Goal: Communication & Community: Answer question/provide support

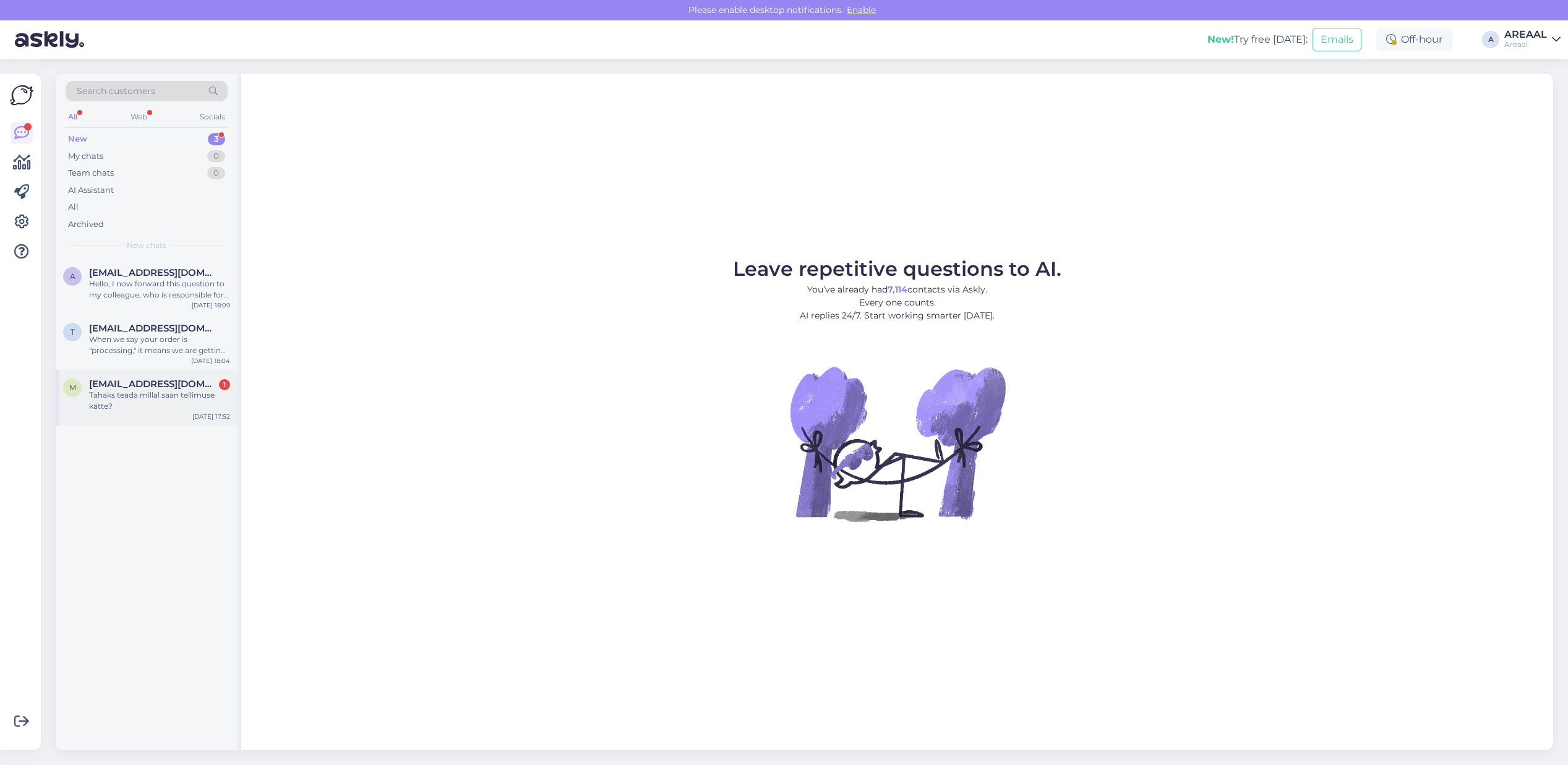
click at [211, 417] on div "[DATE] 17:52" at bounding box center [211, 416] width 38 height 9
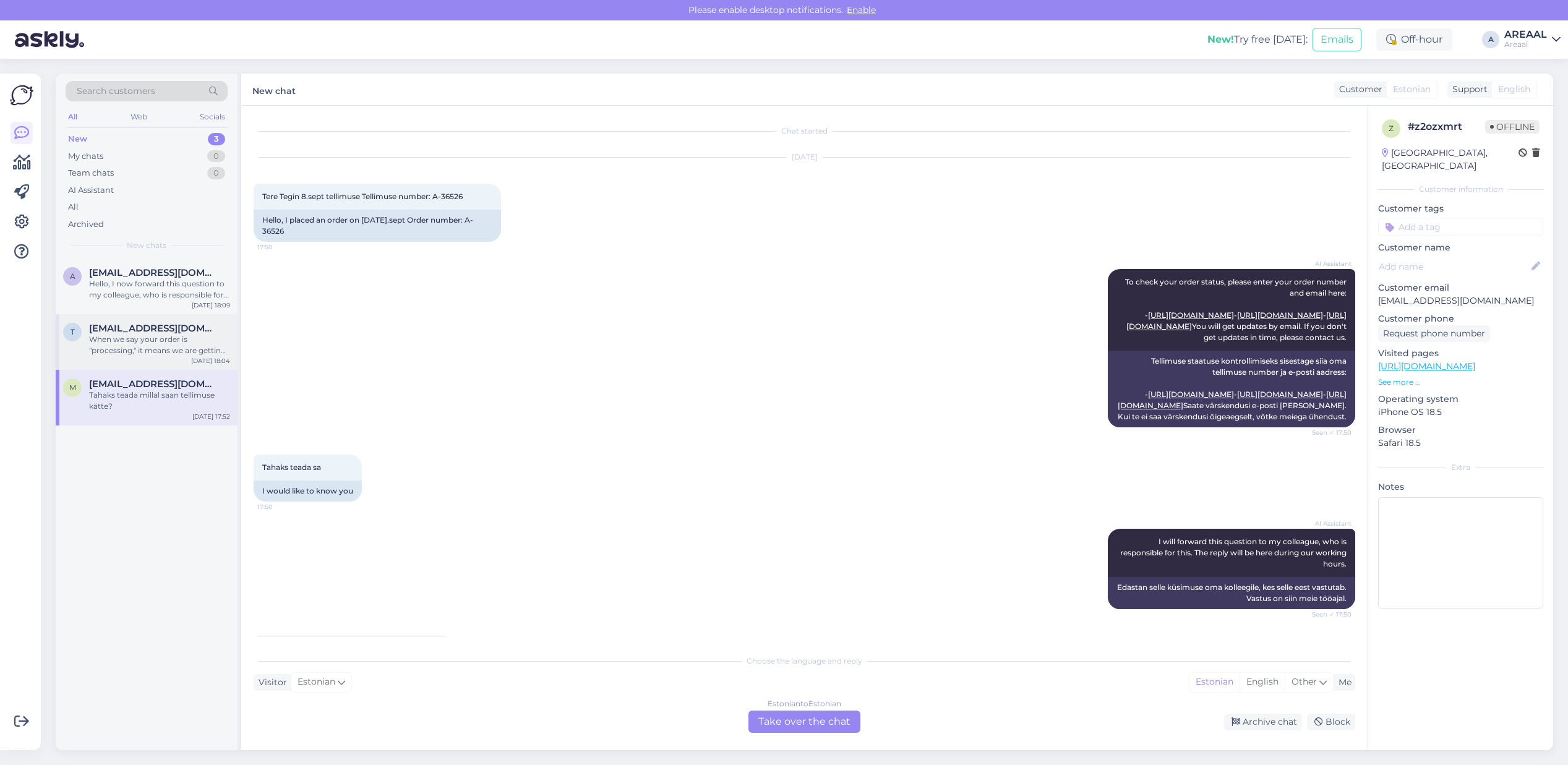
click at [194, 338] on div "When we say your order is "processing," it means we are getting it ready to sen…" at bounding box center [159, 344] width 141 height 22
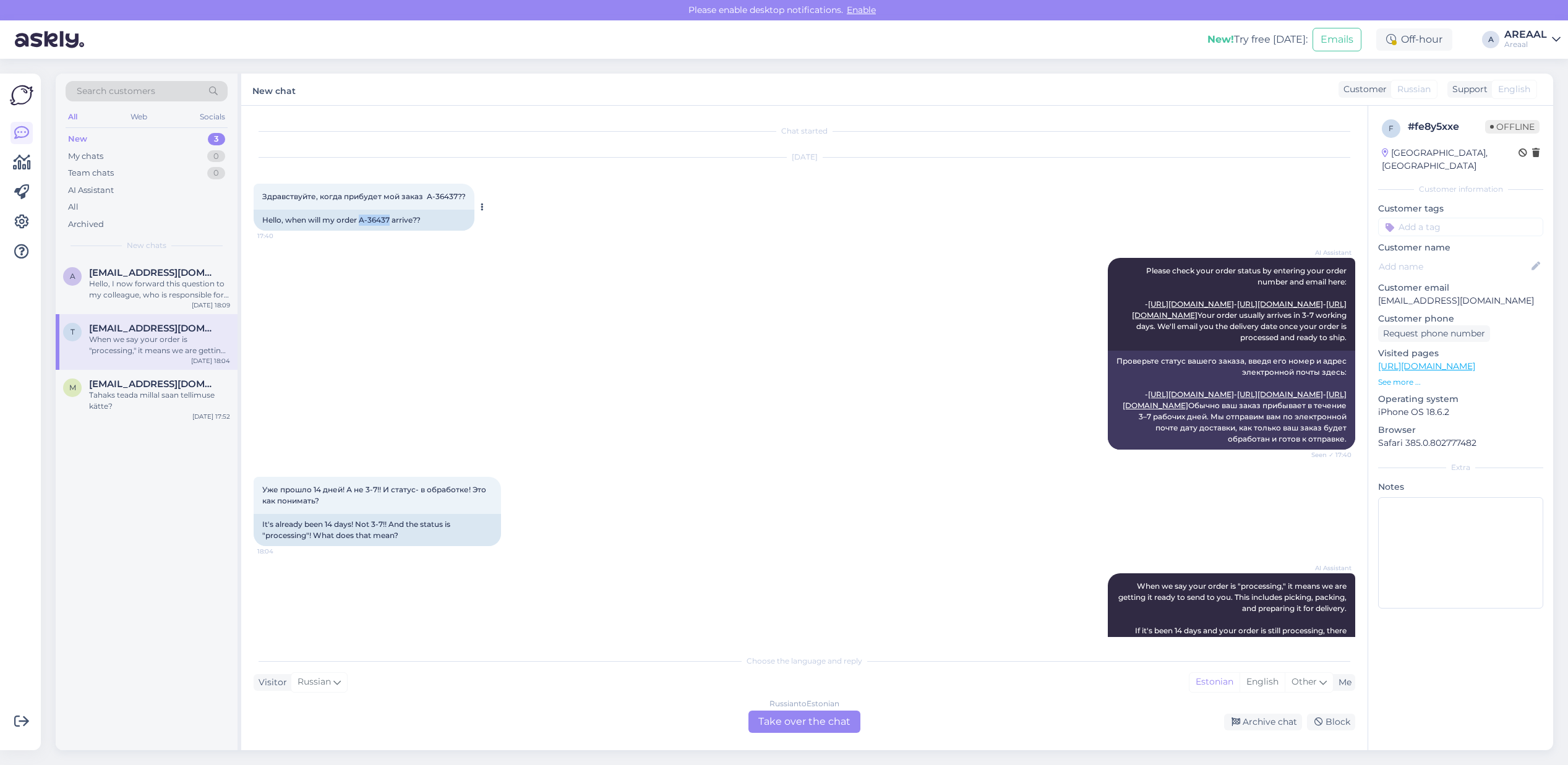
copy div "A-36437"
drag, startPoint x: 390, startPoint y: 221, endPoint x: 361, endPoint y: 221, distance: 29.0
click at [361, 221] on div "Hello, when will my order A-36437 arrive??" at bounding box center [364, 220] width 221 height 21
click at [181, 251] on div "New chats" at bounding box center [146, 246] width 162 height 12
click at [190, 269] on div "aulikilk@gmail.com" at bounding box center [159, 273] width 141 height 12
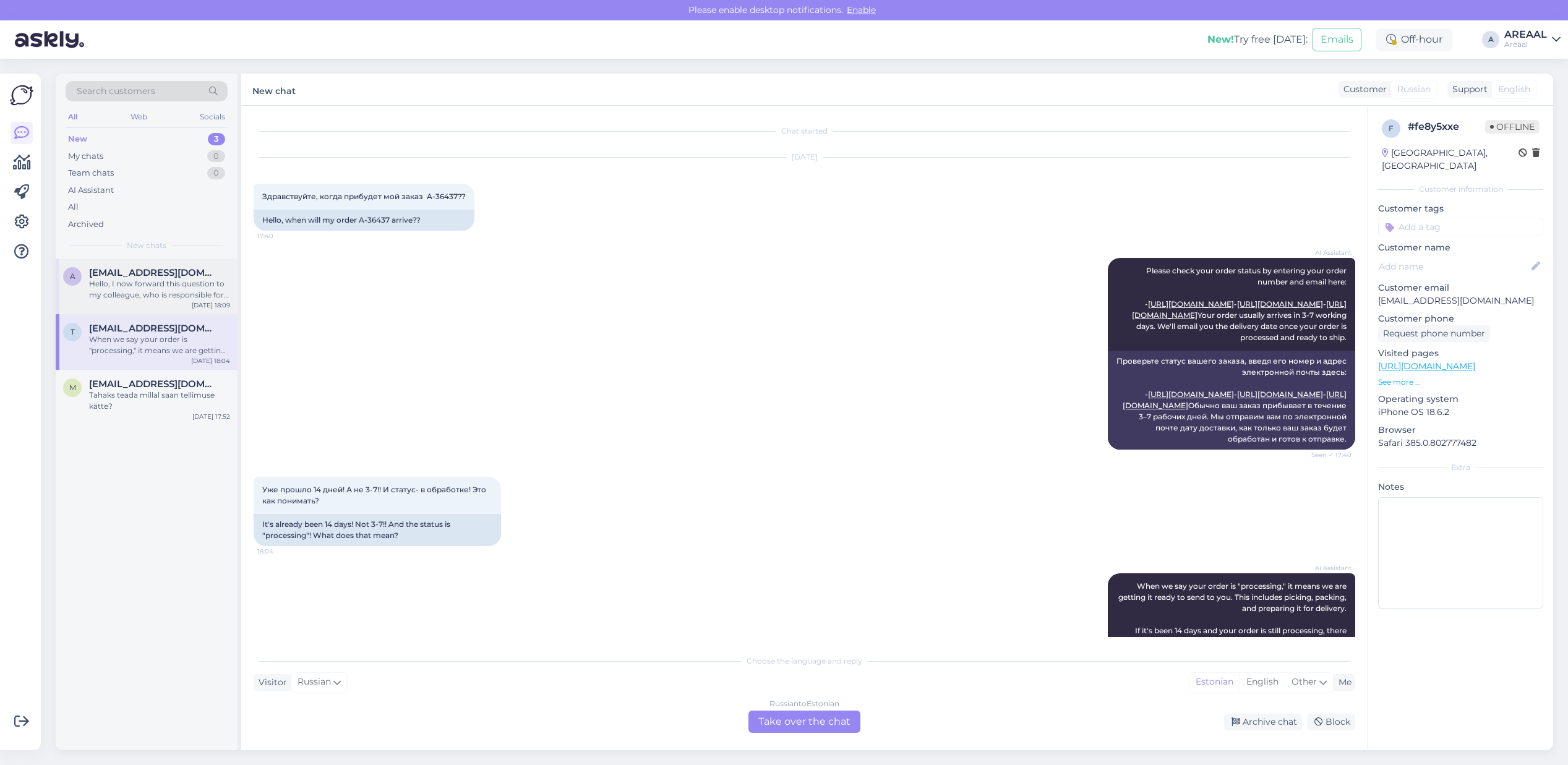
scroll to position [975, 0]
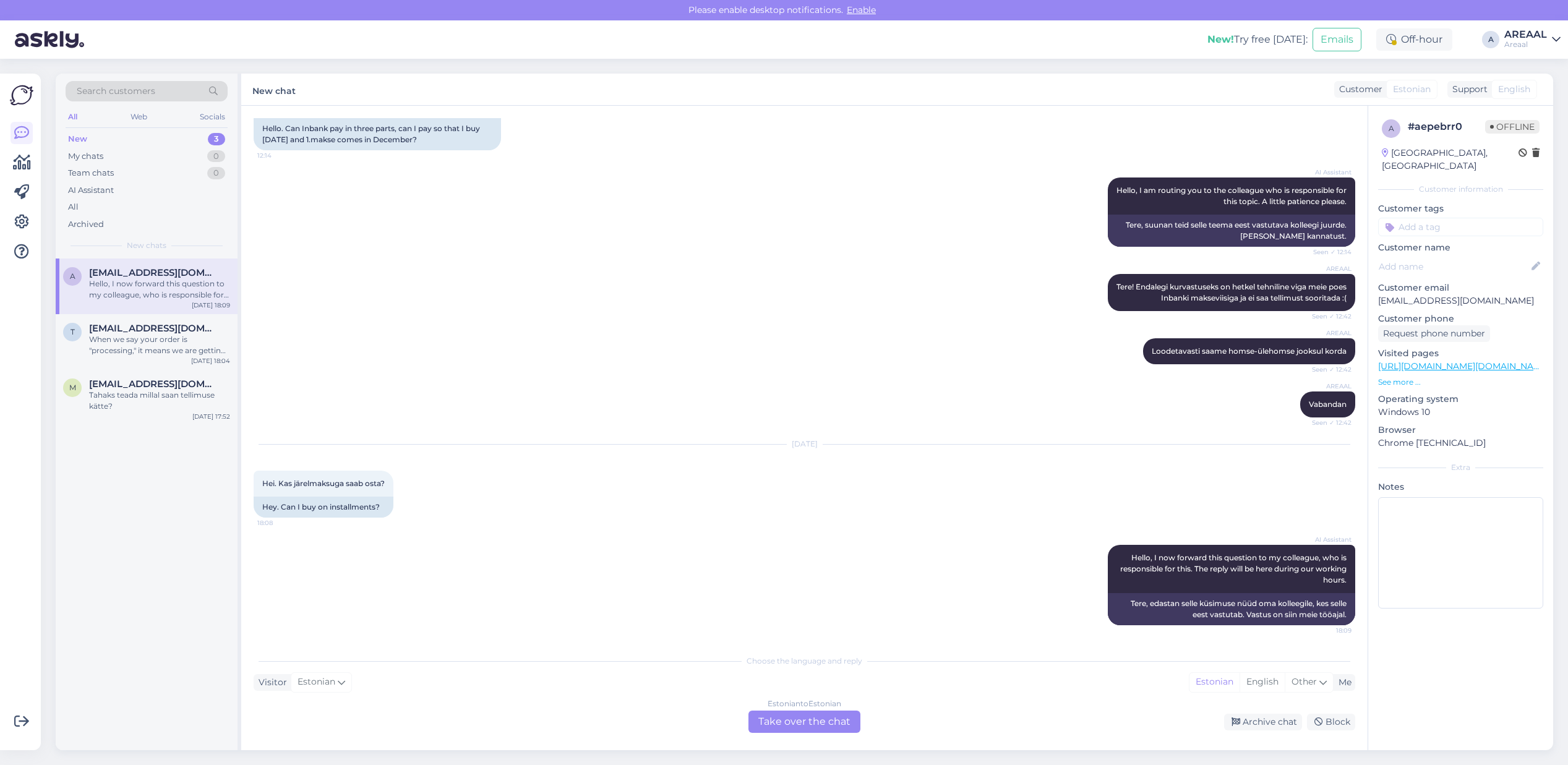
drag, startPoint x: 824, startPoint y: 673, endPoint x: 817, endPoint y: 713, distance: 40.6
click at [824, 675] on div "Choose the language and reply Visitor Estonian Me Estonian English Other Estoni…" at bounding box center [805, 690] width 1102 height 85
click at [817, 714] on div "Estonian to Estonian Take over the chat" at bounding box center [805, 721] width 112 height 22
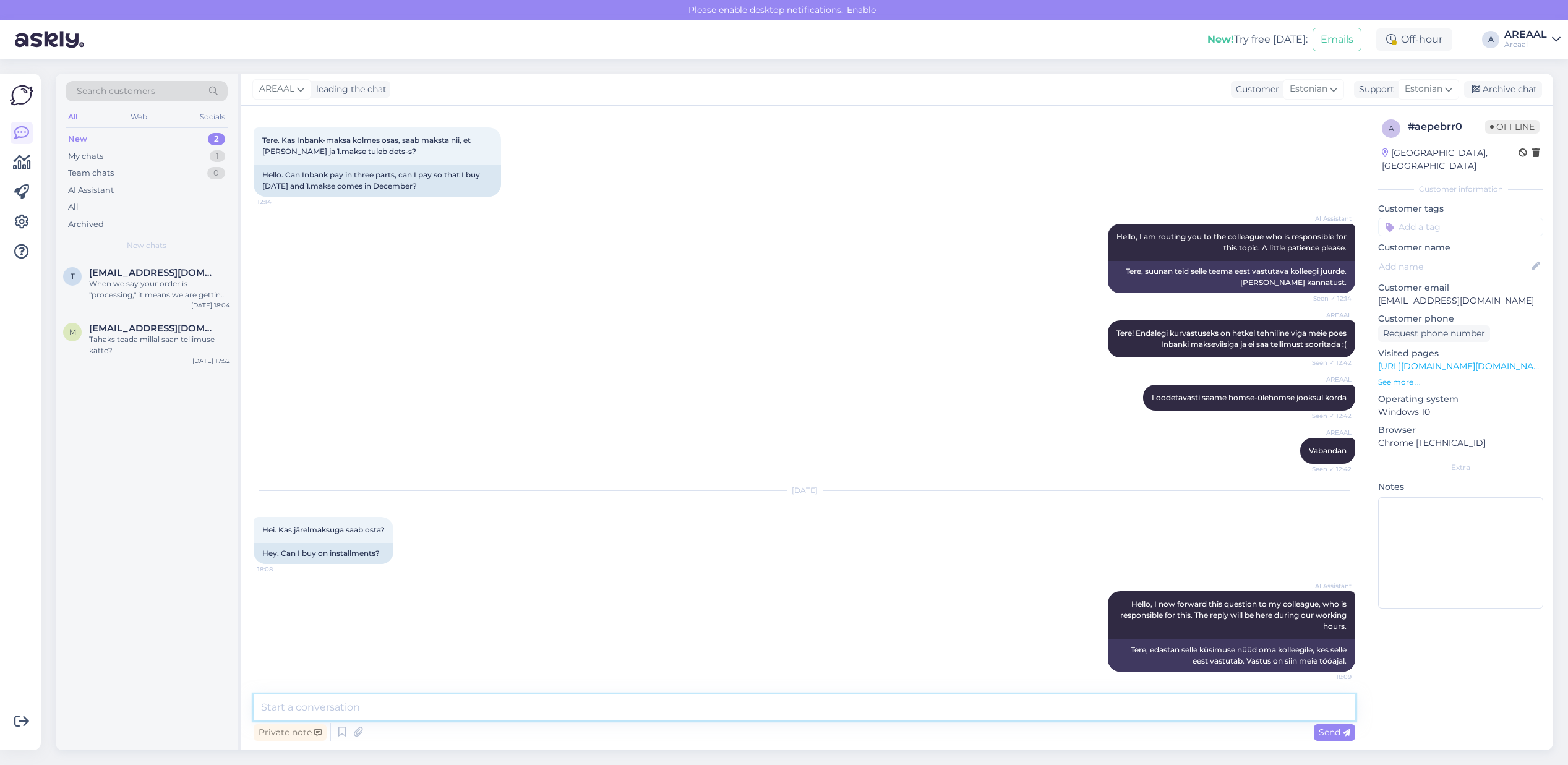
click at [811, 703] on textarea at bounding box center [805, 707] width 1102 height 26
type textarea "Hetkel ei ole kahjuks võimalik, vabandame."
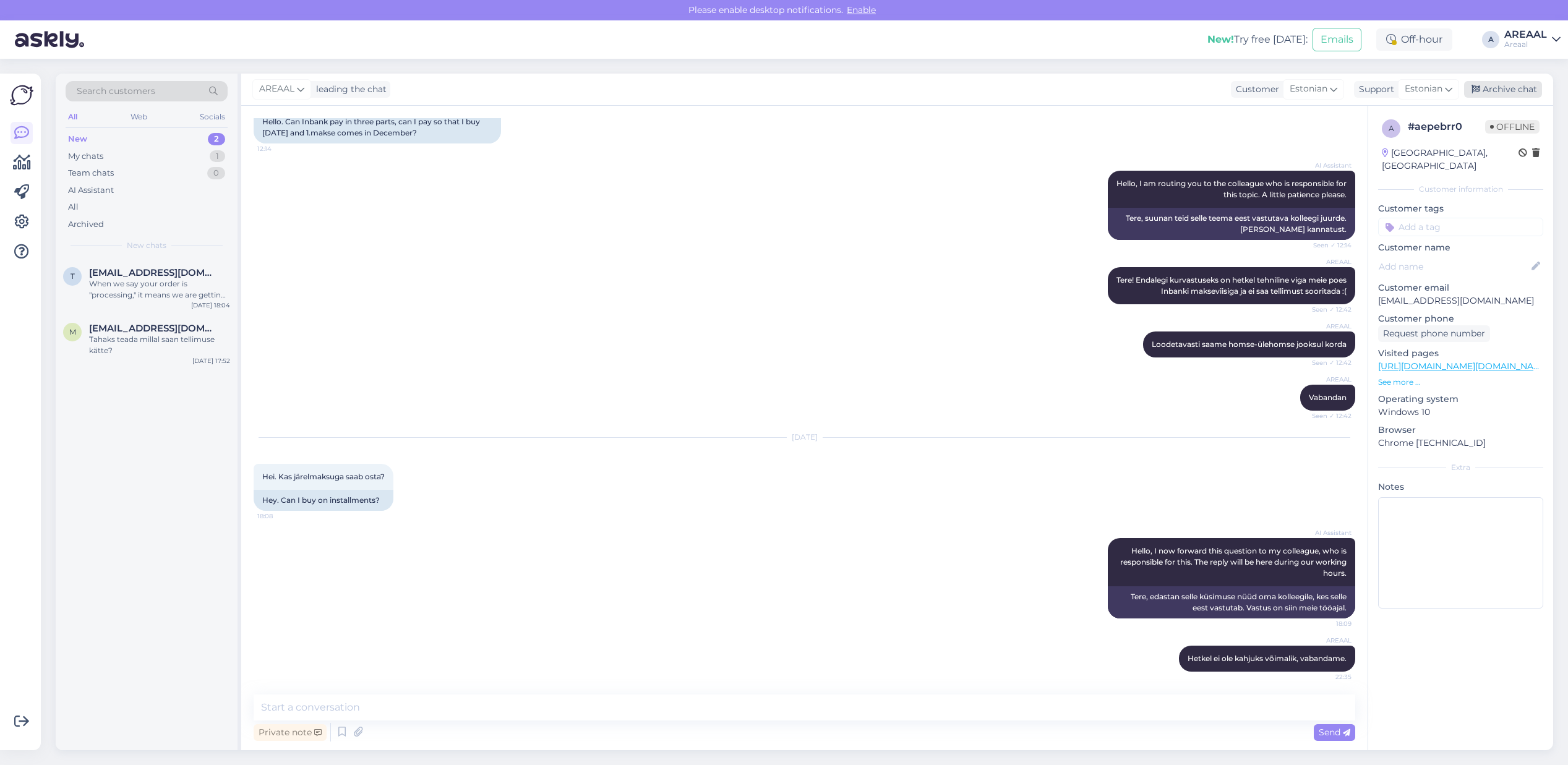
click at [1532, 87] on div "Archive chat" at bounding box center [1503, 90] width 78 height 16
click at [63, 297] on div "t tallinn75@gmail.com When we say your order is "processing," it means we are g…" at bounding box center [146, 283] width 167 height 34
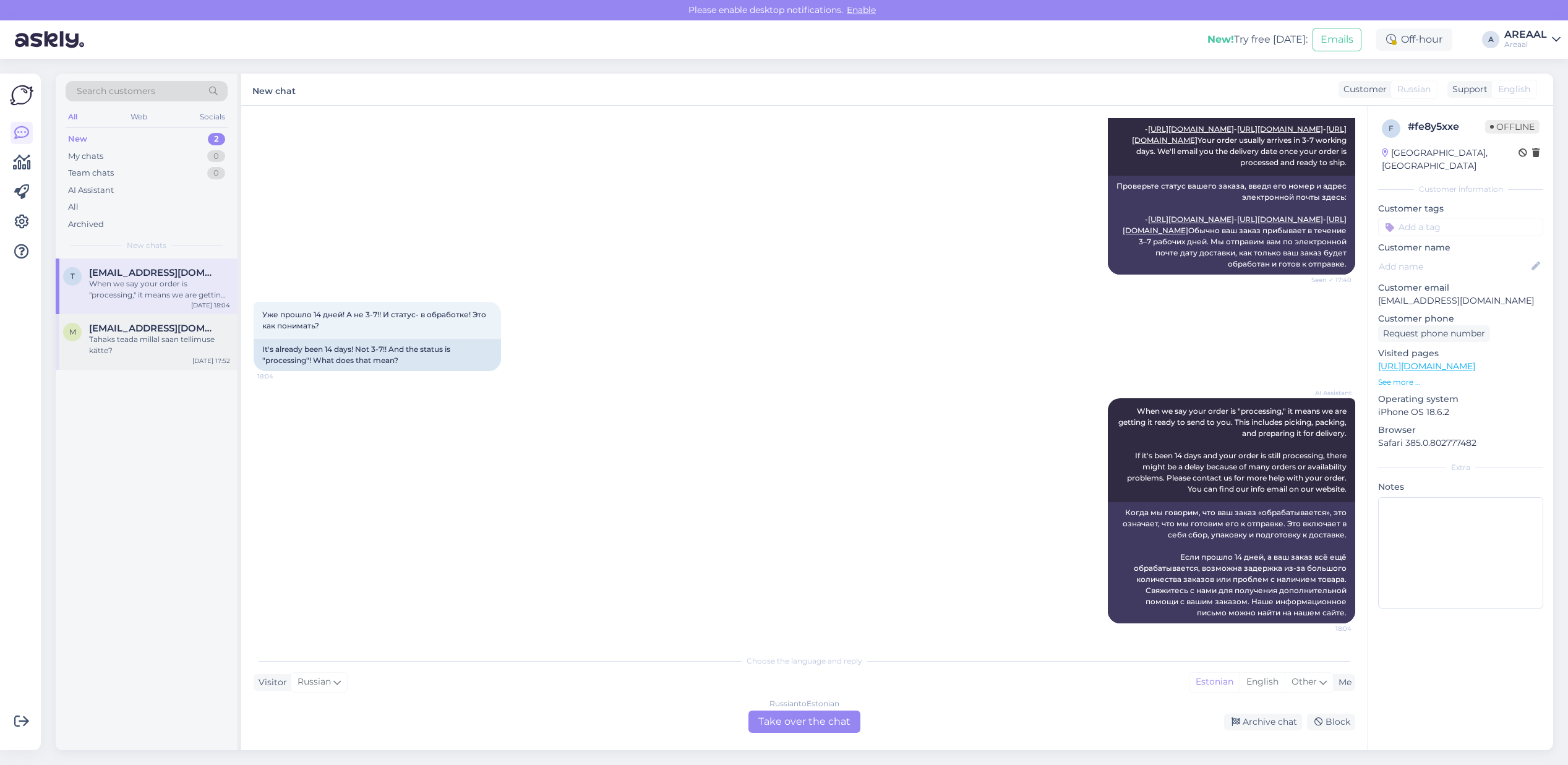
click at [113, 341] on div "Tahaks teada millal saan tellimuse kätte?" at bounding box center [159, 344] width 141 height 22
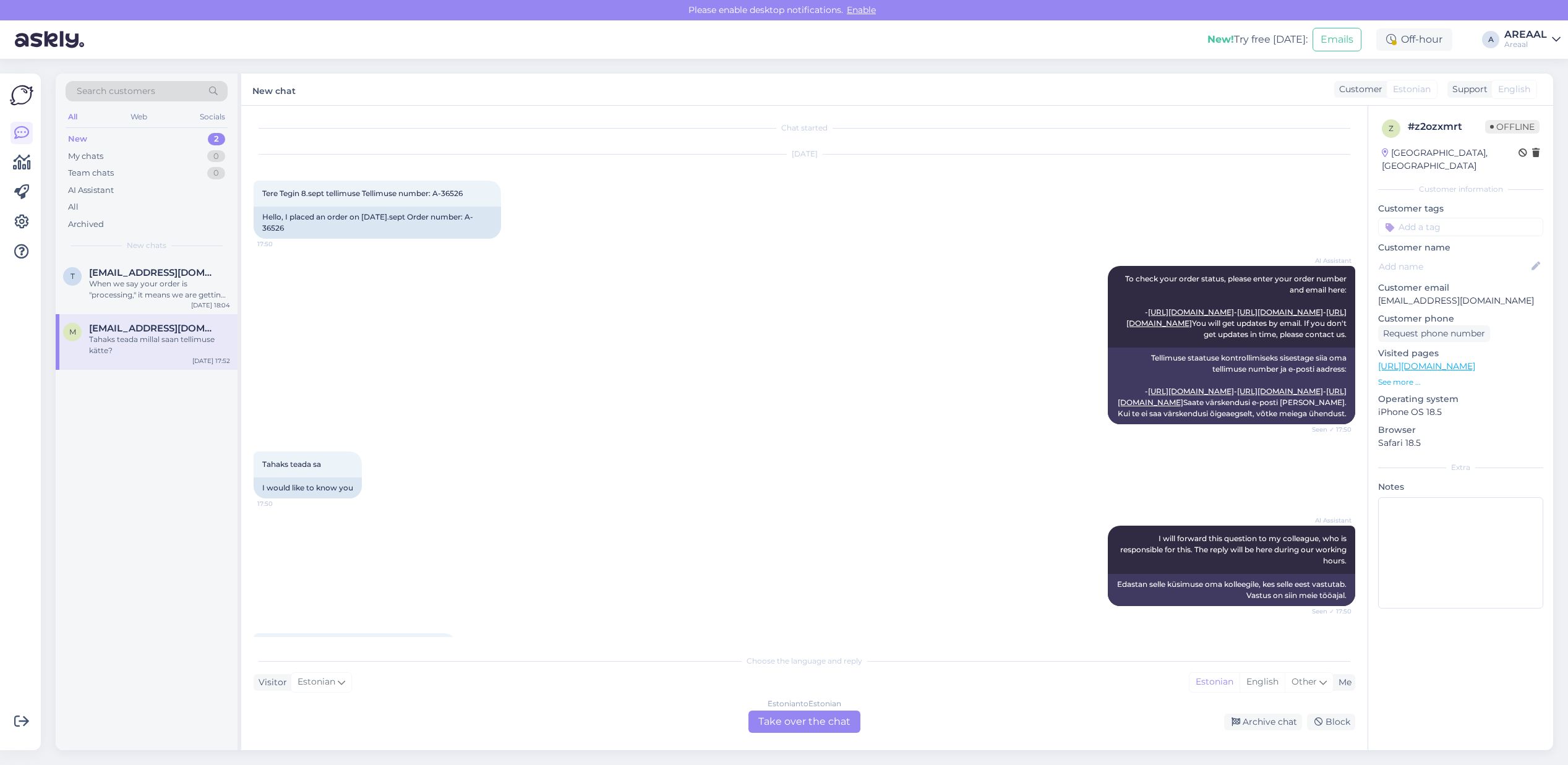
scroll to position [0, 0]
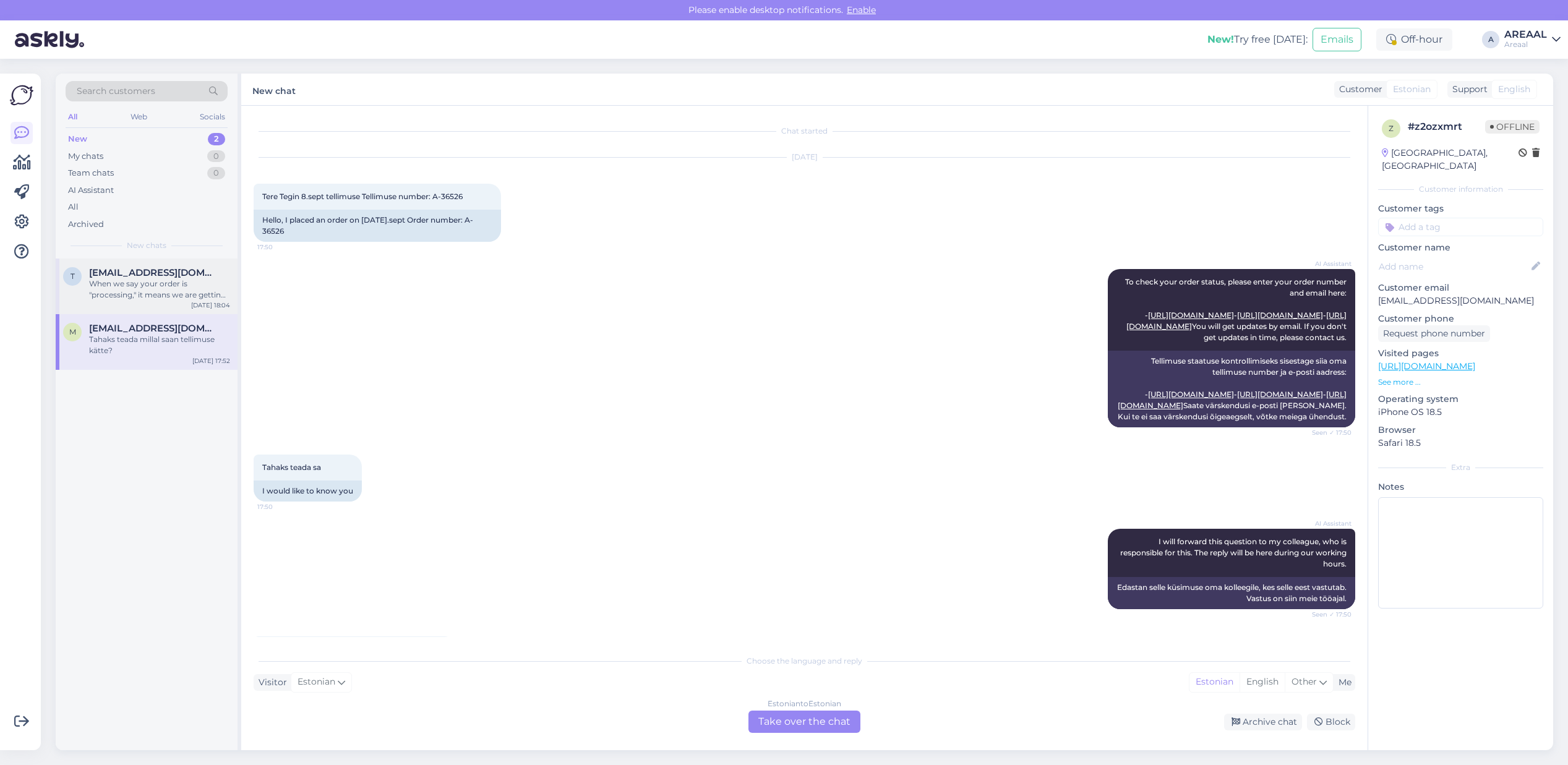
click at [99, 294] on div "When we say your order is "processing," it means we are getting it ready to sen…" at bounding box center [159, 289] width 141 height 22
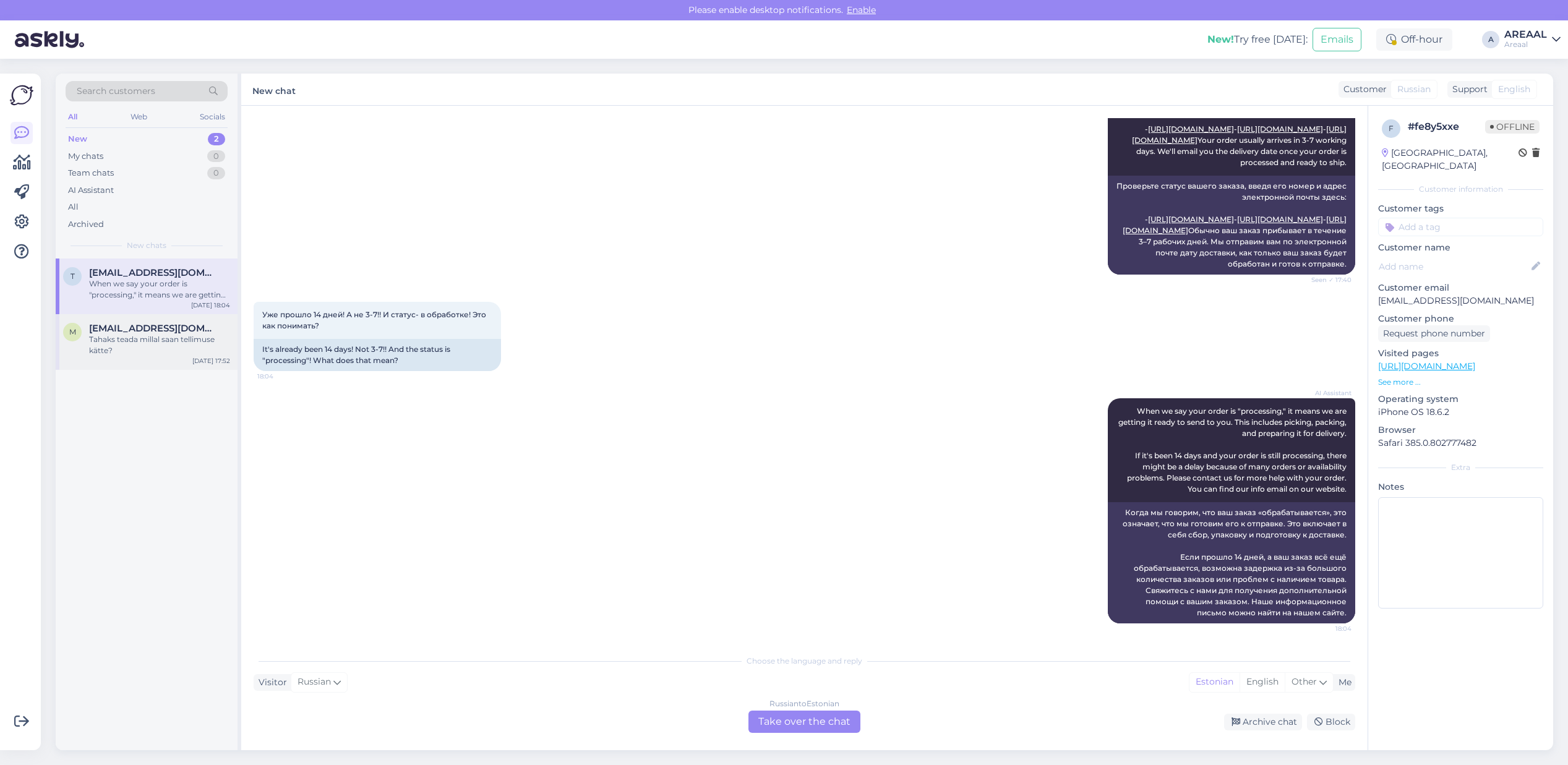
click at [119, 329] on span "[EMAIL_ADDRESS][DOMAIN_NAME]" at bounding box center [153, 329] width 129 height 12
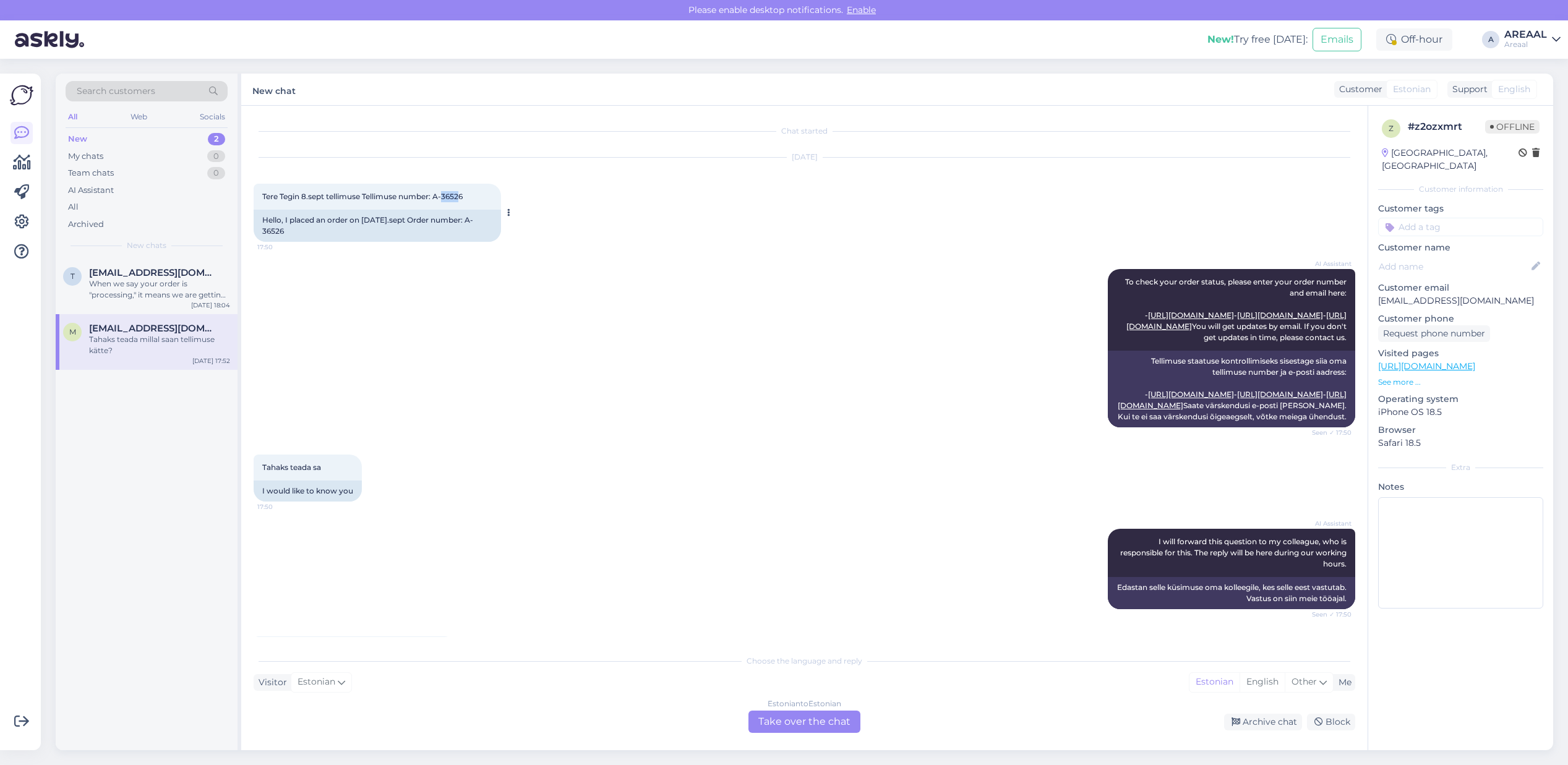
drag, startPoint x: 464, startPoint y: 202, endPoint x: 444, endPoint y: 199, distance: 20.2
click at [444, 199] on div "Tere Tegin 8.sept tellimuse Tellimuse number: A-36526 17:50" at bounding box center [377, 197] width 247 height 26
copy span "A-36526"
drag, startPoint x: 467, startPoint y: 193, endPoint x: 436, endPoint y: 195, distance: 31.1
click at [436, 195] on span "Tere Tegin 8.sept tellimuse Tellimuse number: A-36526" at bounding box center [362, 196] width 201 height 9
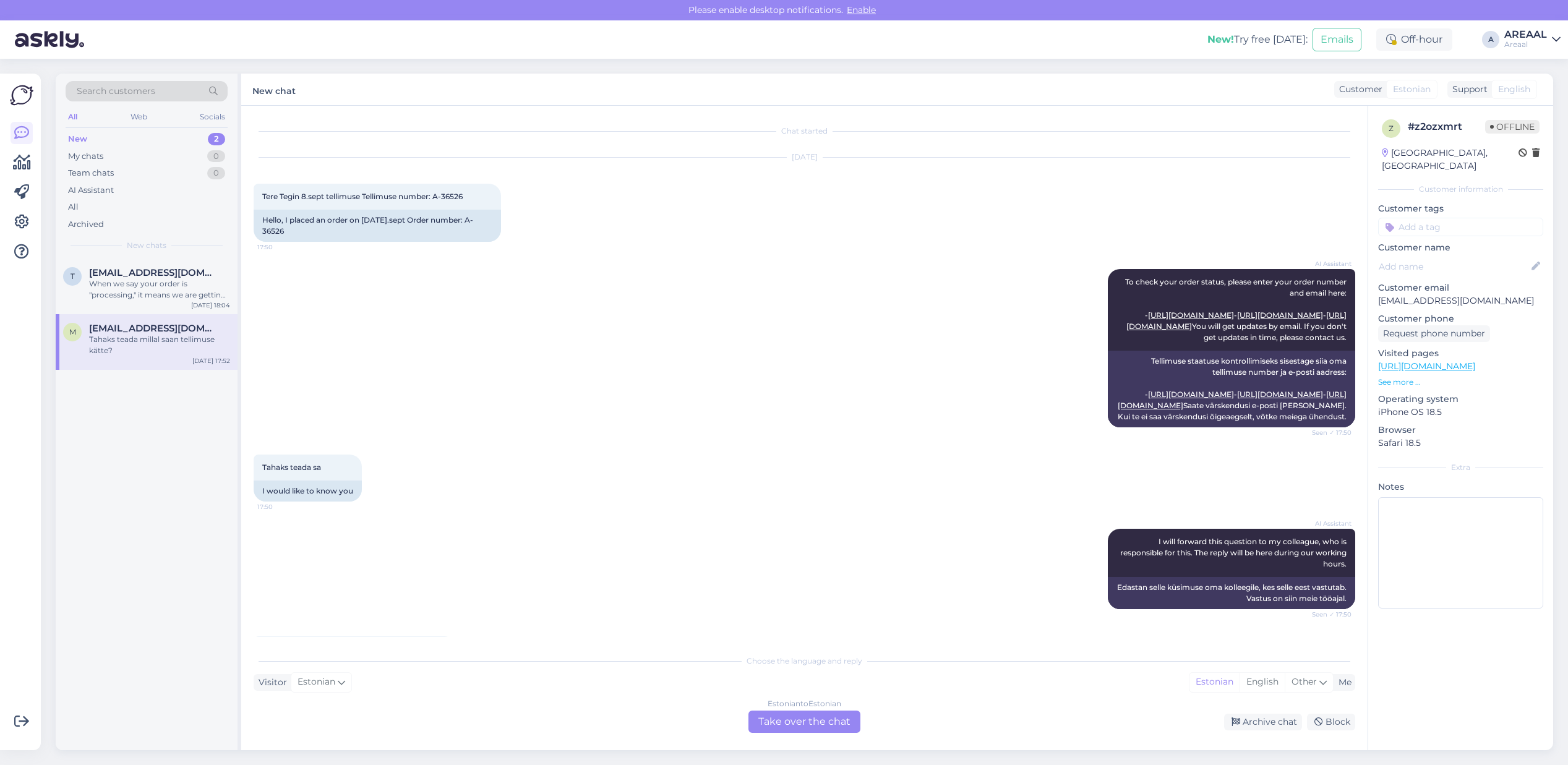
click at [724, 606] on div "AI Assistant I will forward this question to my colleague, who is responsible f…" at bounding box center [805, 569] width 1102 height 108
click at [774, 714] on div "Estonian to Estonian Take over the chat" at bounding box center [805, 721] width 112 height 22
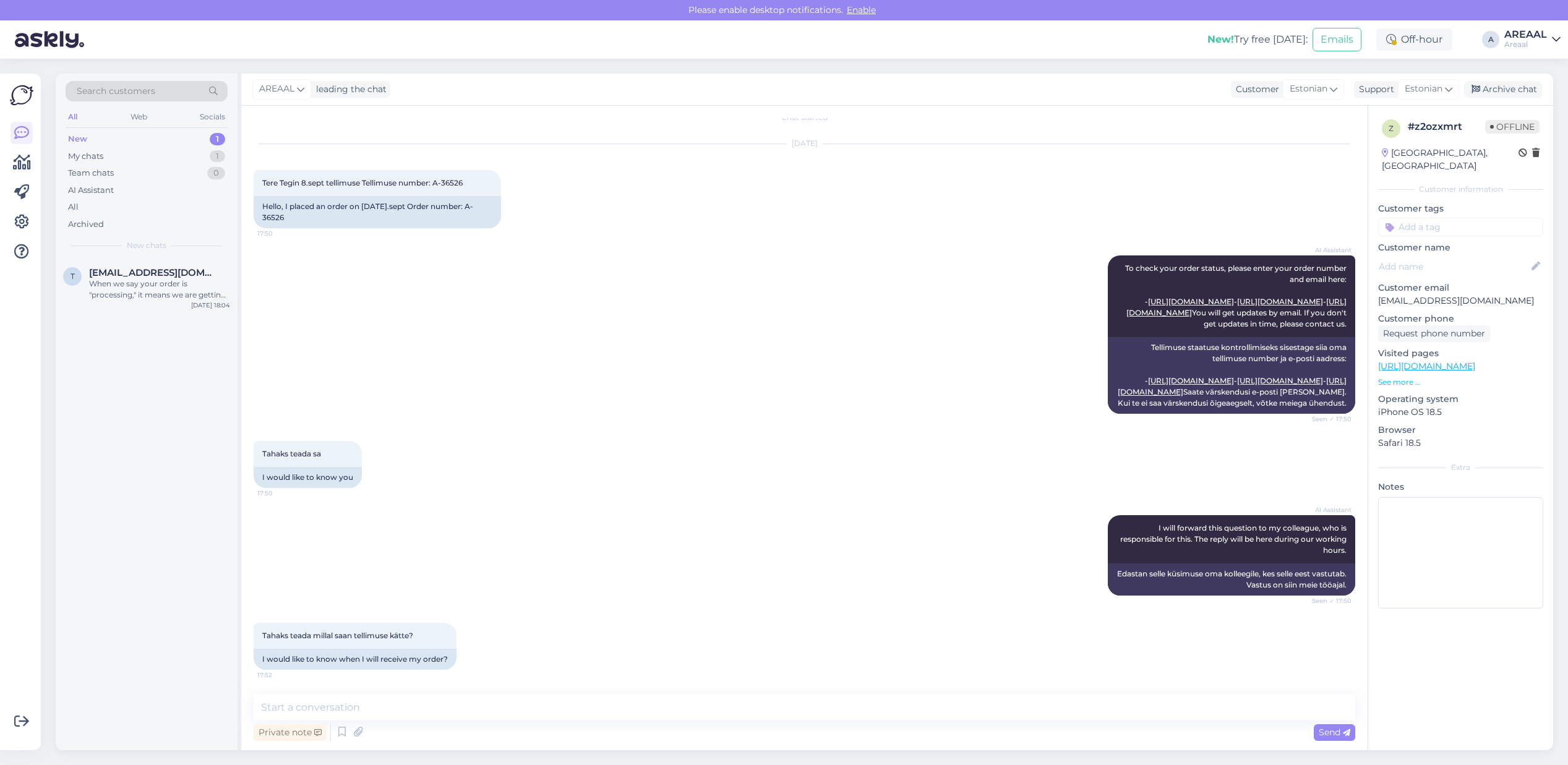
scroll to position [79, 0]
click at [768, 701] on textarea at bounding box center [805, 707] width 1102 height 26
click at [774, 712] on textarea at bounding box center [805, 707] width 1102 height 26
type textarea "Orienteeruv tarneaeg vahemikus 20-27 september"
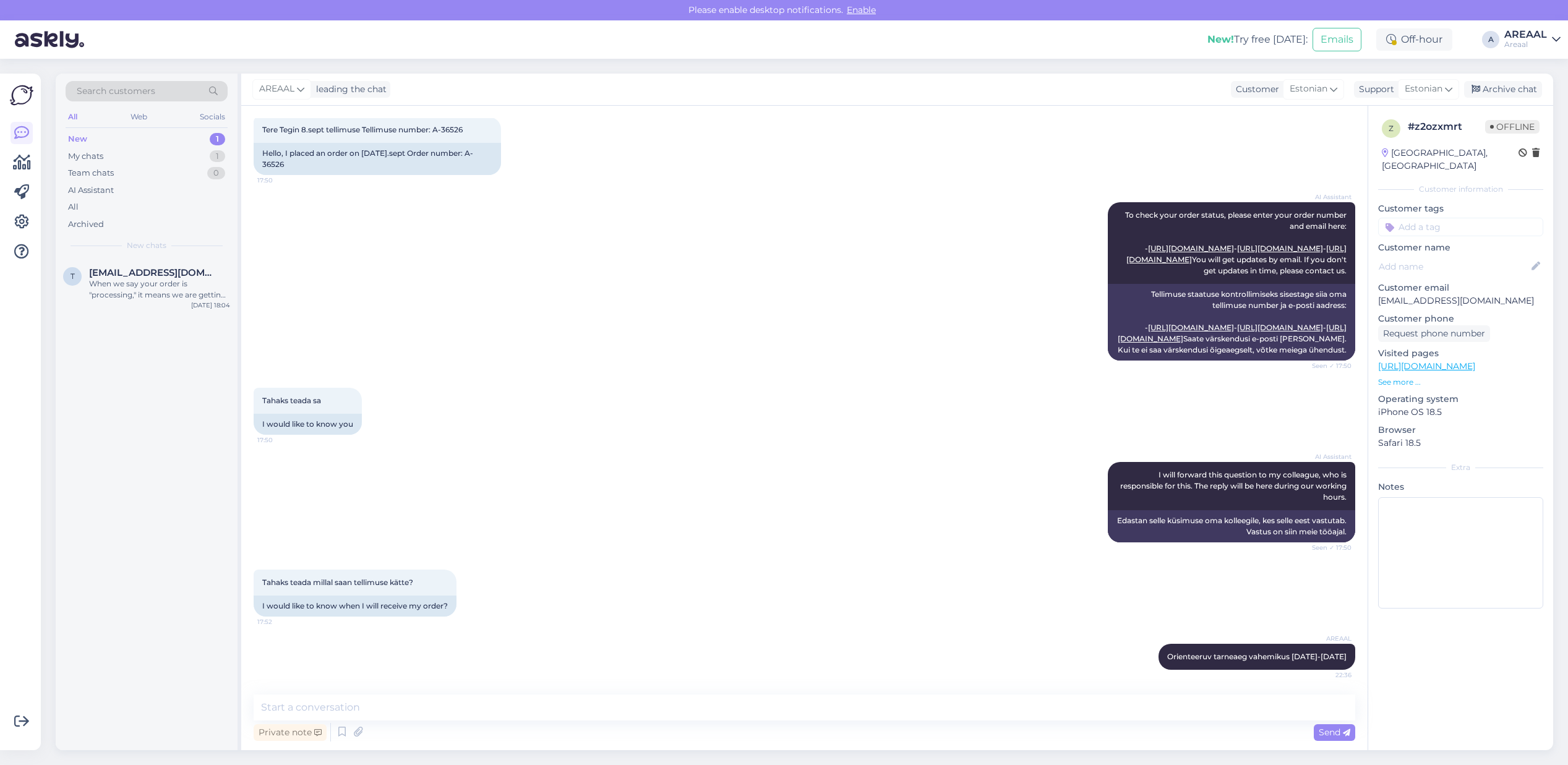
click at [756, 397] on div "Tahaks teada sa 17:50 I would like to know you" at bounding box center [805, 411] width 1102 height 74
click at [1536, 88] on div "Archive chat" at bounding box center [1503, 90] width 78 height 16
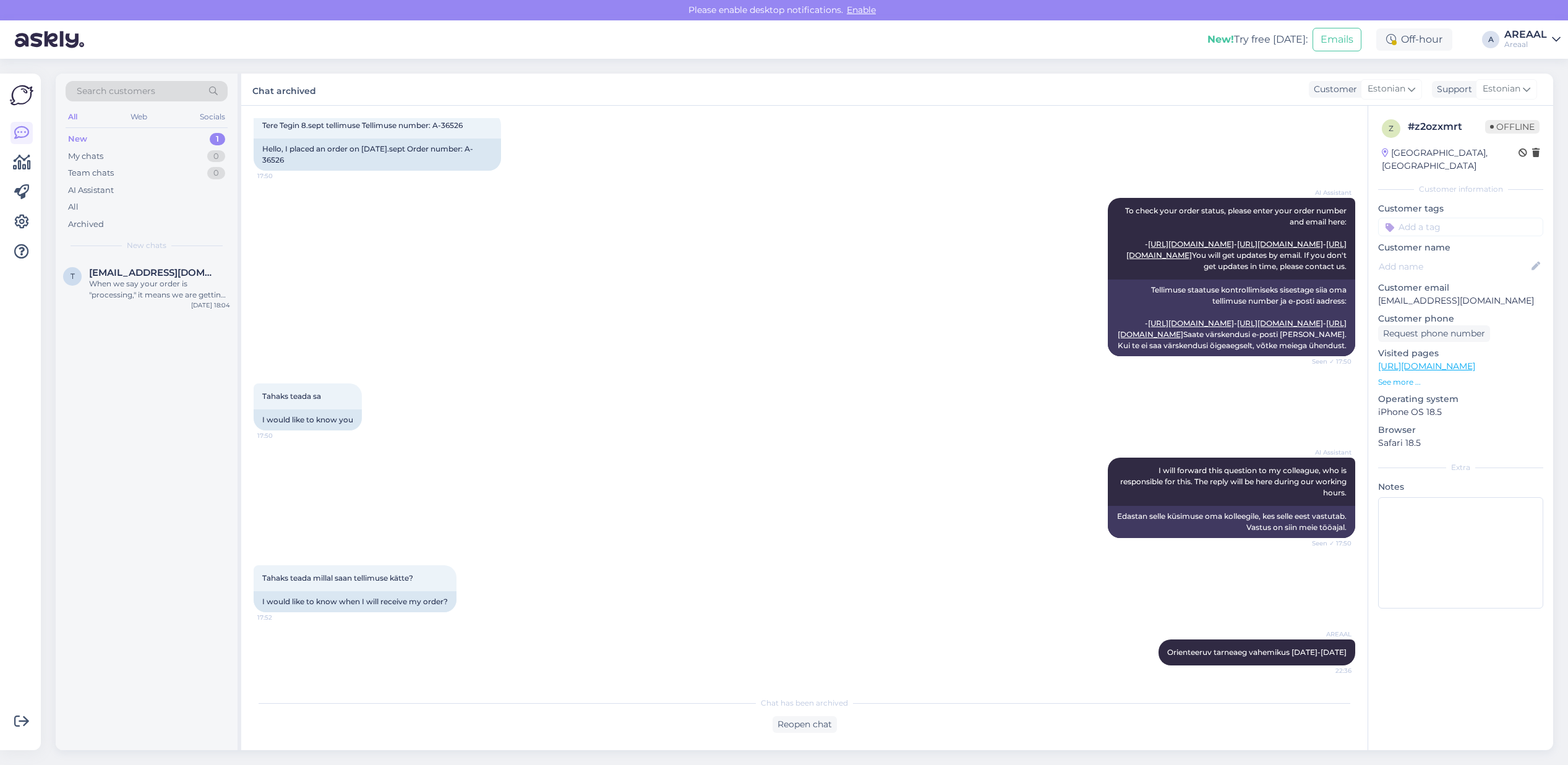
click at [1524, 34] on div "AREAAL" at bounding box center [1526, 35] width 43 height 10
click at [1522, 94] on button "Open" at bounding box center [1533, 95] width 35 height 19
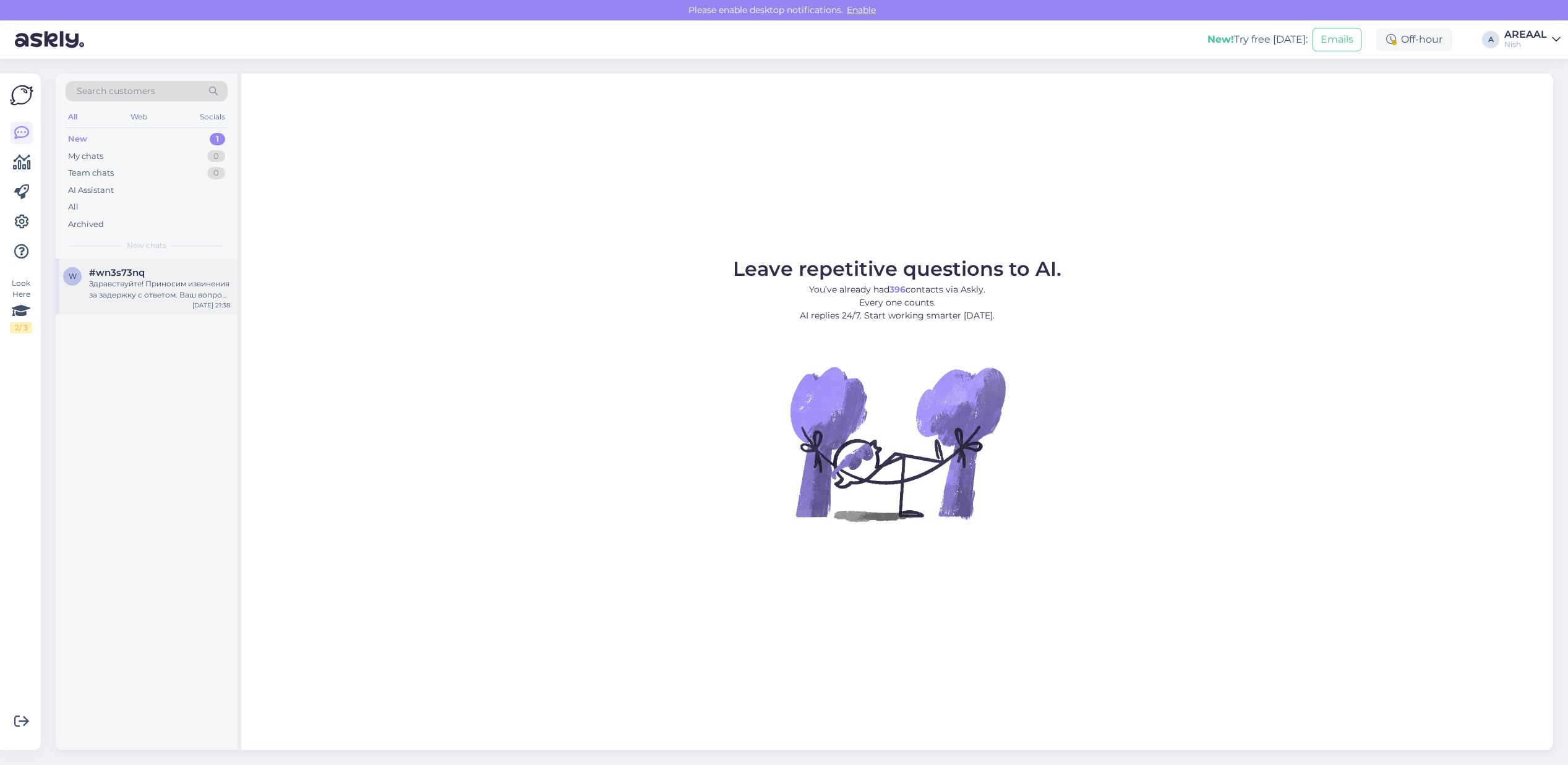
click at [131, 296] on div "Здравствуйте! Приносим извинения за задержку с ответом. Ваш вопрос был передан …" at bounding box center [159, 289] width 141 height 22
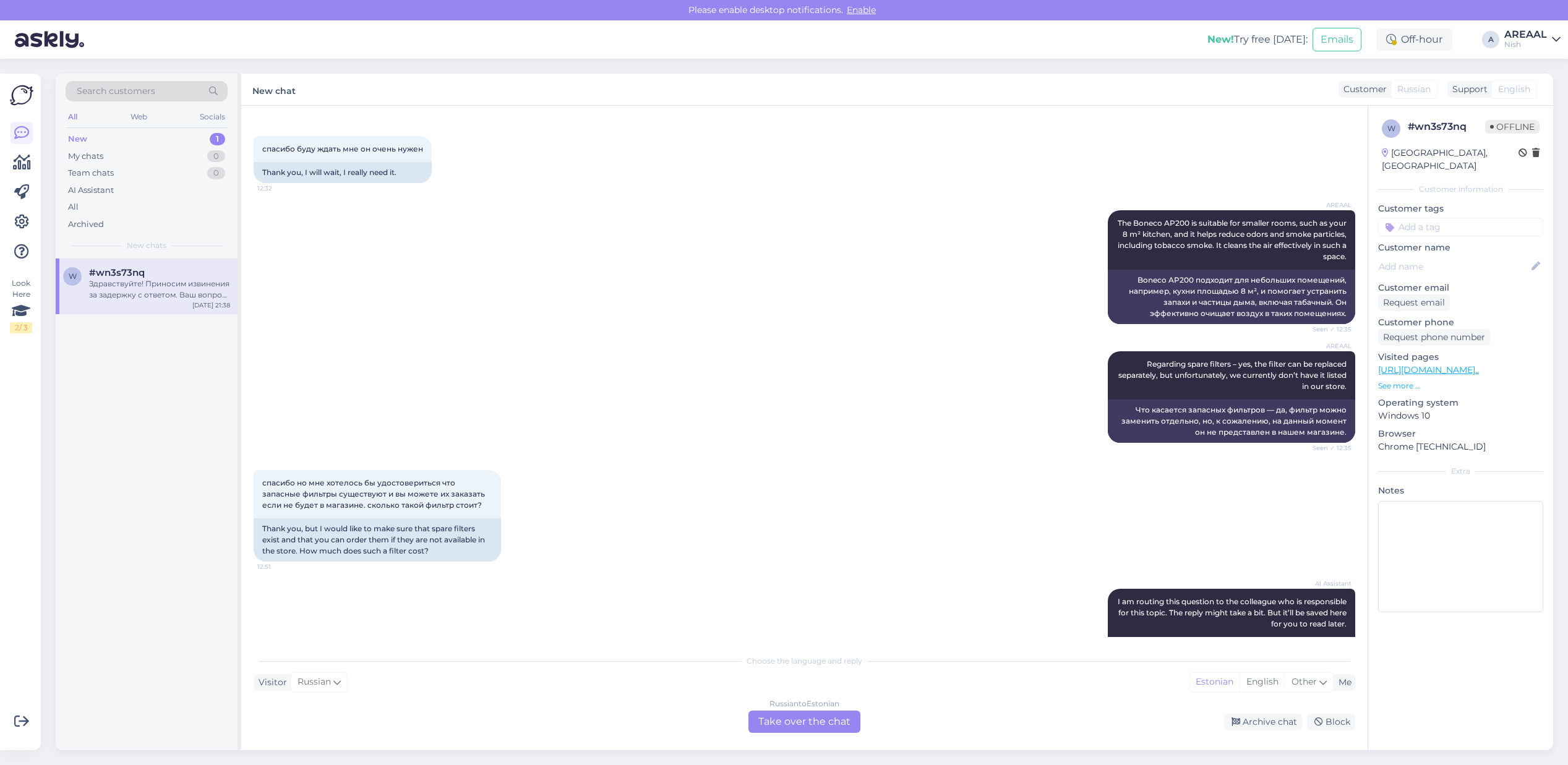
scroll to position [374, 0]
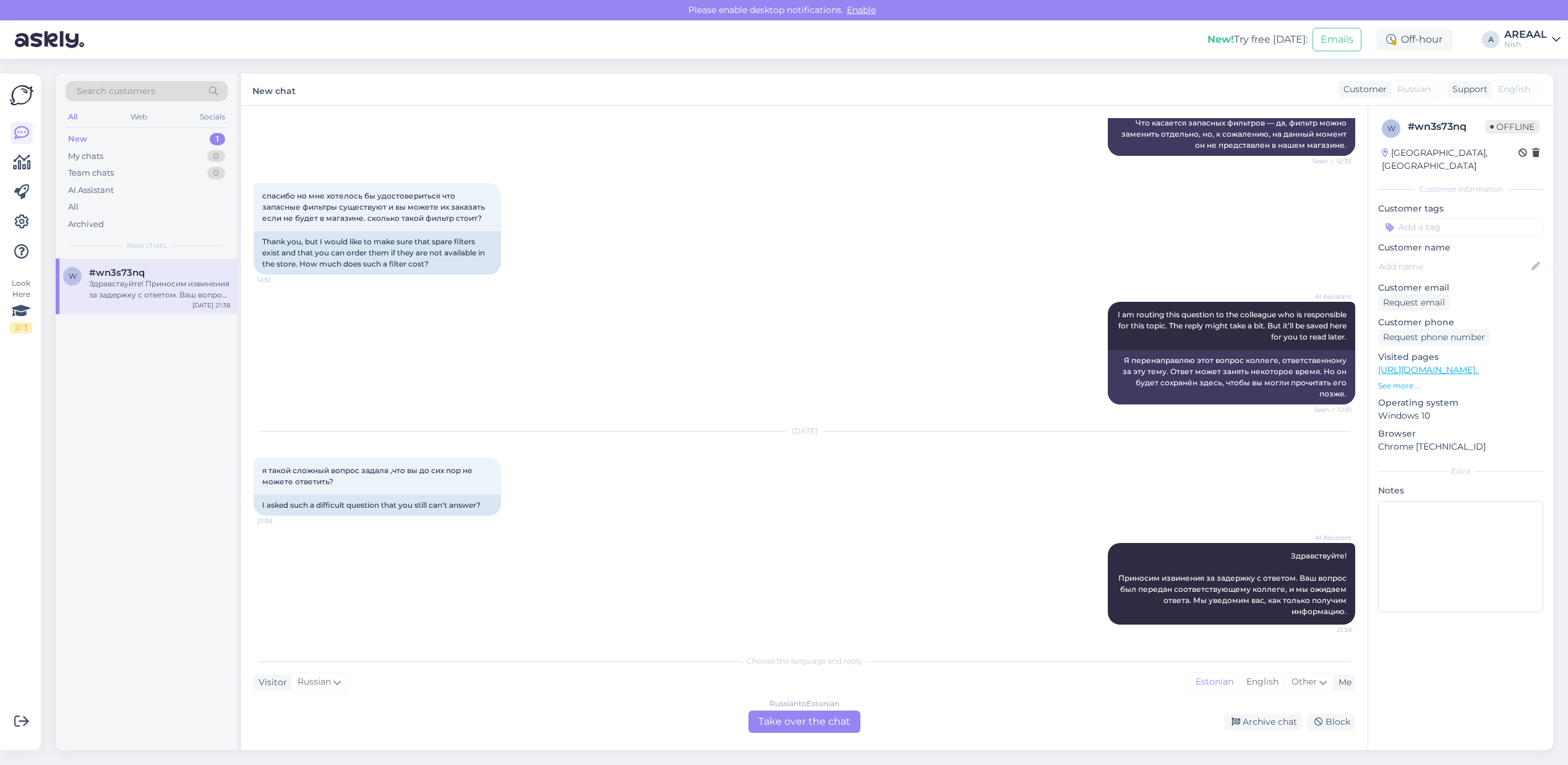
click at [774, 712] on div "Russian to Estonian Take over the chat" at bounding box center [805, 721] width 112 height 22
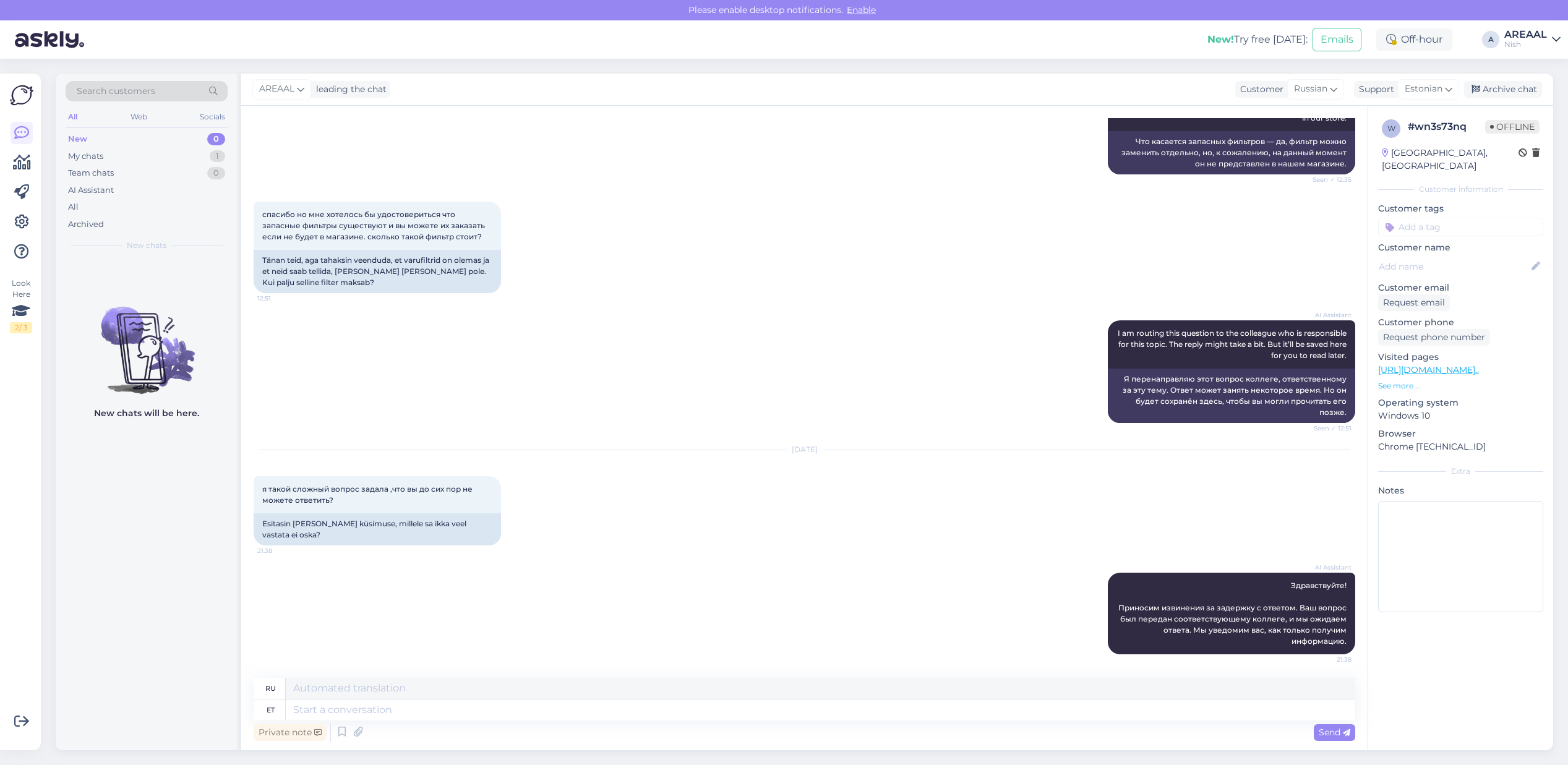
type textarea "W"
type textarea "В"
type textarea "W"
click at [1380, 86] on div "Support" at bounding box center [1374, 90] width 40 height 13
type input "eng"
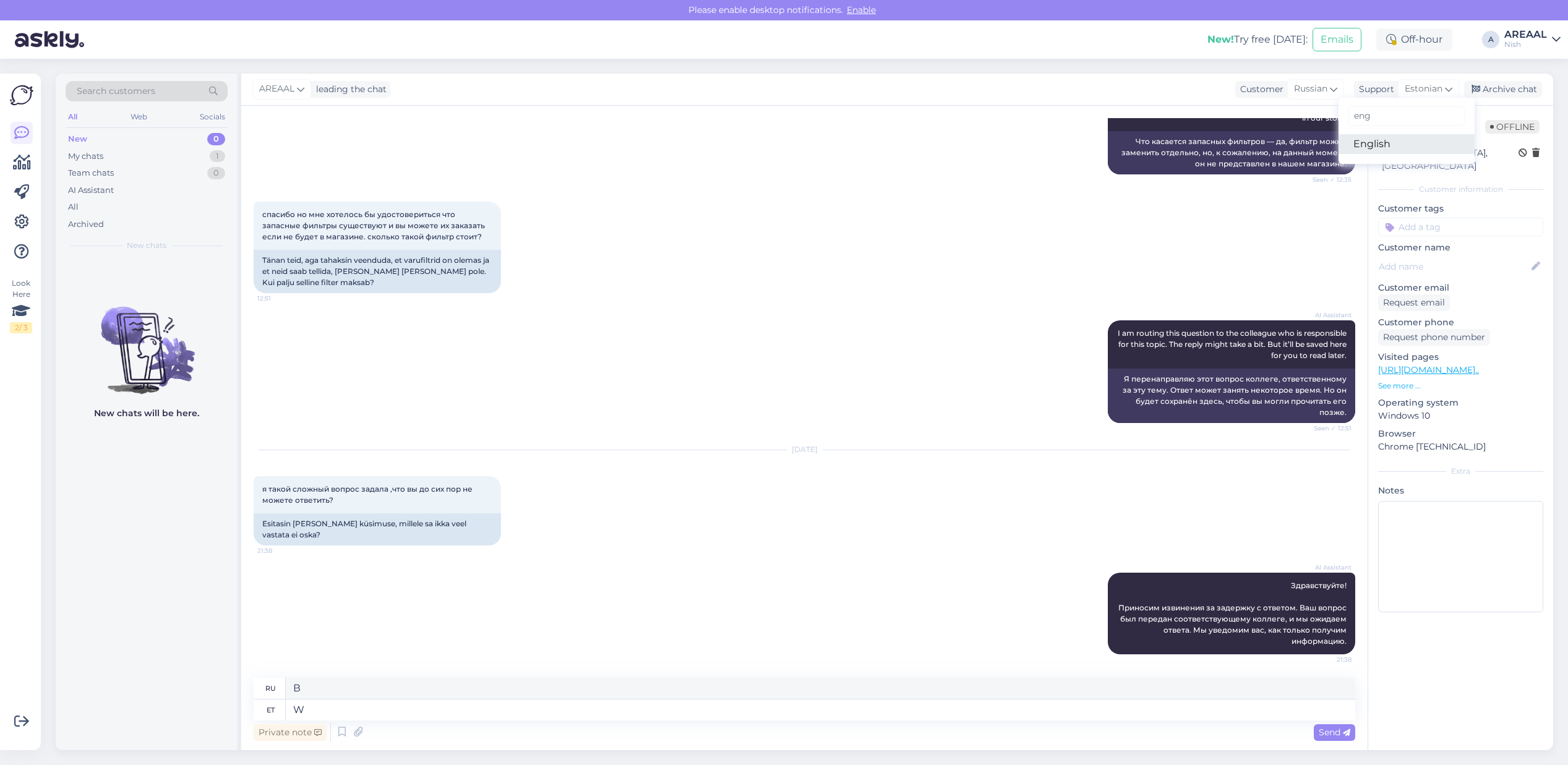
click at [1397, 144] on link "English" at bounding box center [1407, 144] width 136 height 20
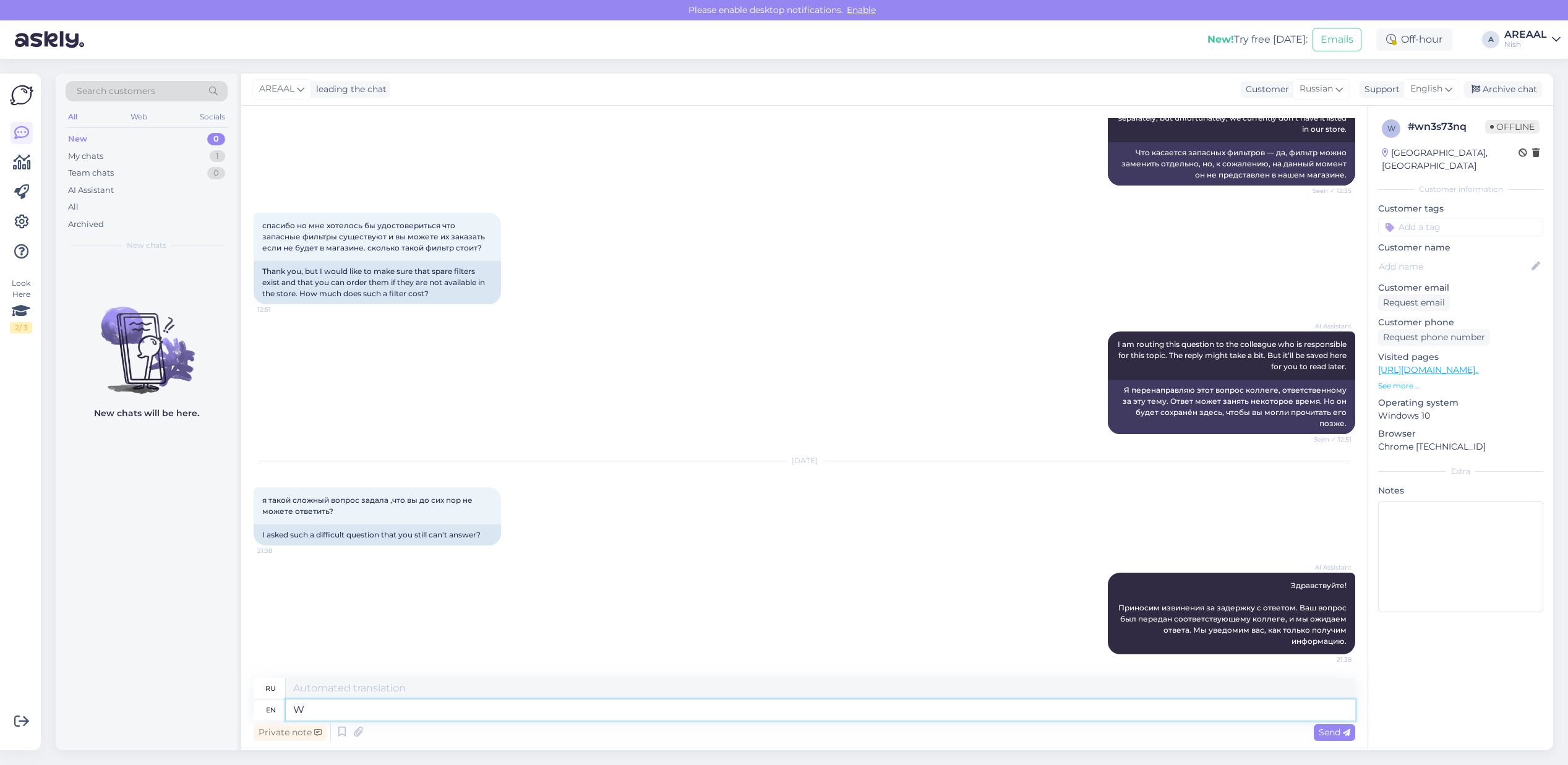
click at [403, 719] on textarea "W" at bounding box center [820, 710] width 1069 height 21
type textarea "We d"
type textarea "Мы"
type textarea "We don't h"
type textarea "Мы не"
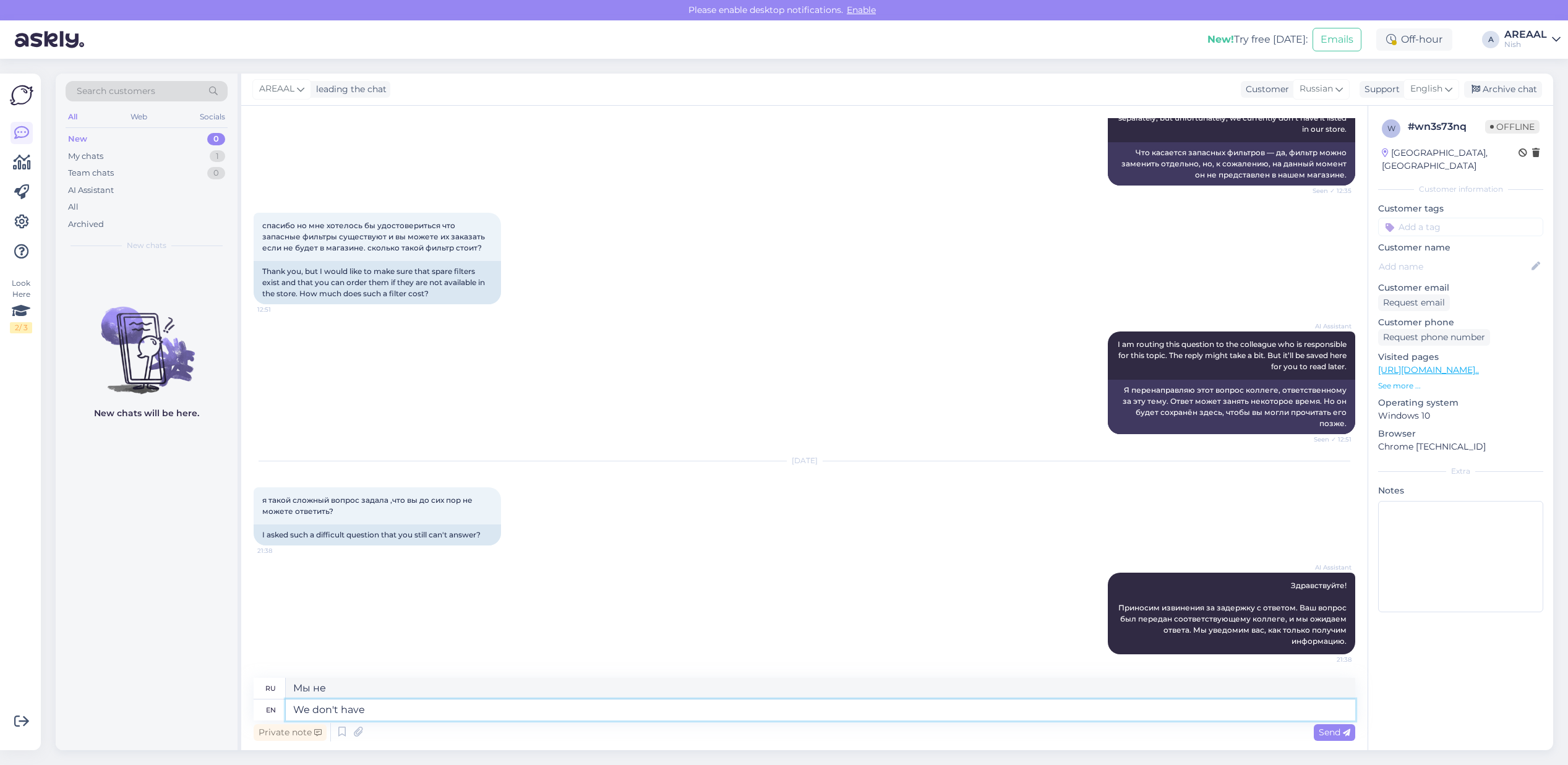
type textarea "We don't have i"
type textarea "У нас нет"
type textarea "We don't have information abou"
type textarea "У нас нет информации"
type textarea "We don't have information about this aws"
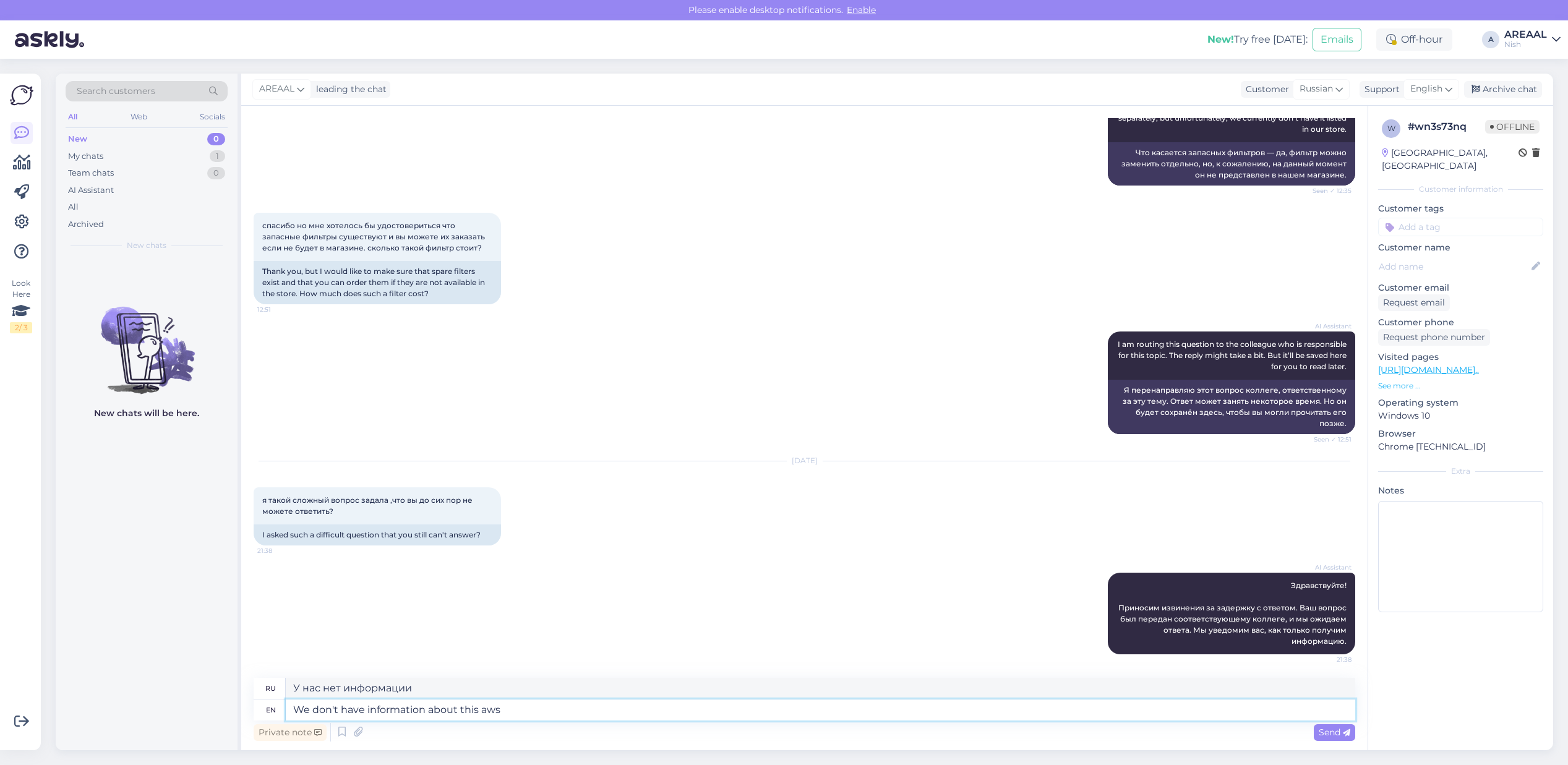
type textarea "У нас нет информации о"
type textarea "We don't have information about this aws"
type textarea "У нас нет информации об этом."
type textarea "We don't have information about this aw"
type textarea "У нас нет информации об этом aws"
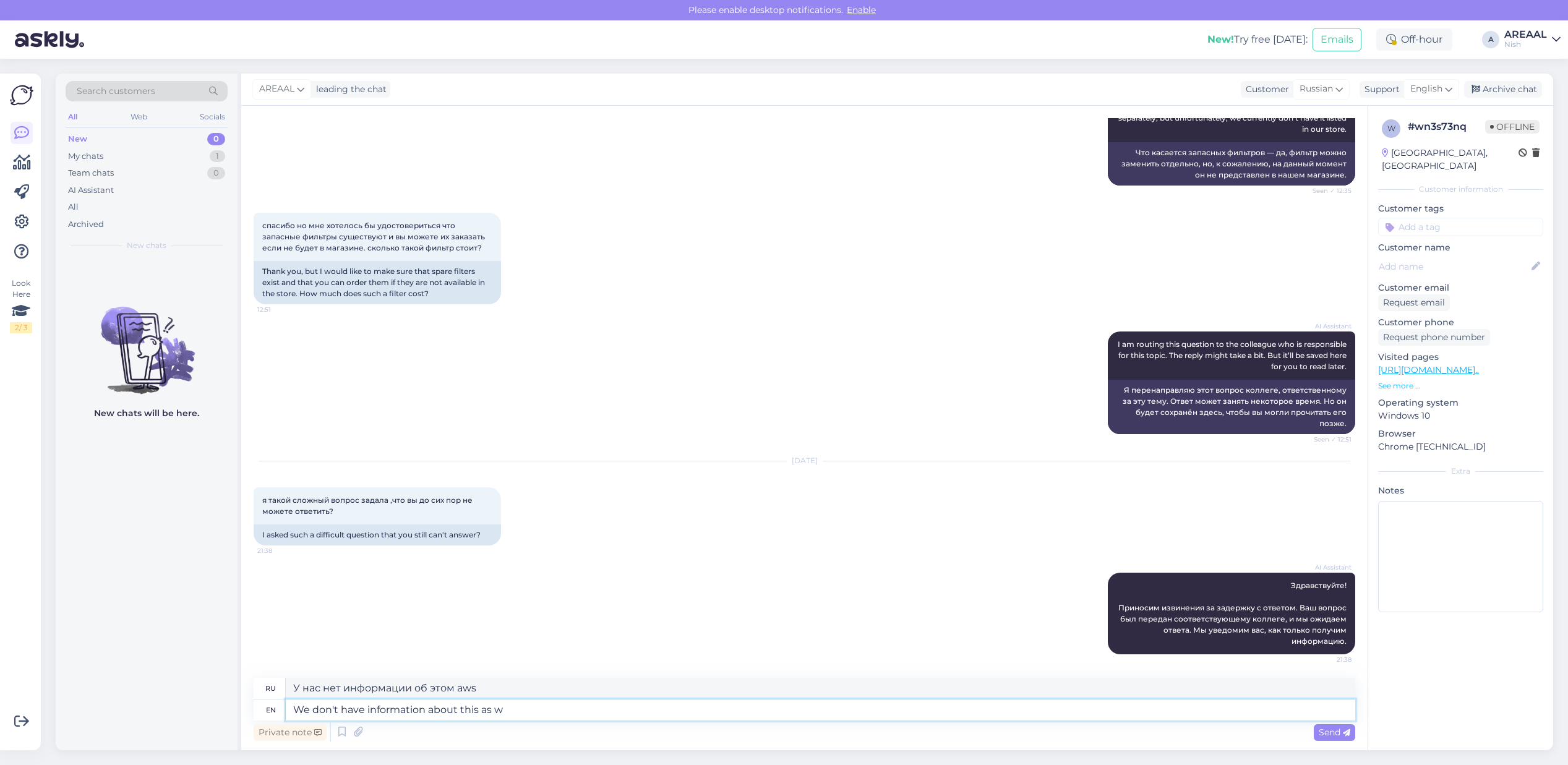
type textarea "We don't have information about this as we"
type textarea "У нас нет информации об этом, так как"
type textarea "We don't have information about this as we have"
type textarea "У нас нет информации об этом, так как мы"
type textarea "We don't have information about this as we have ne"
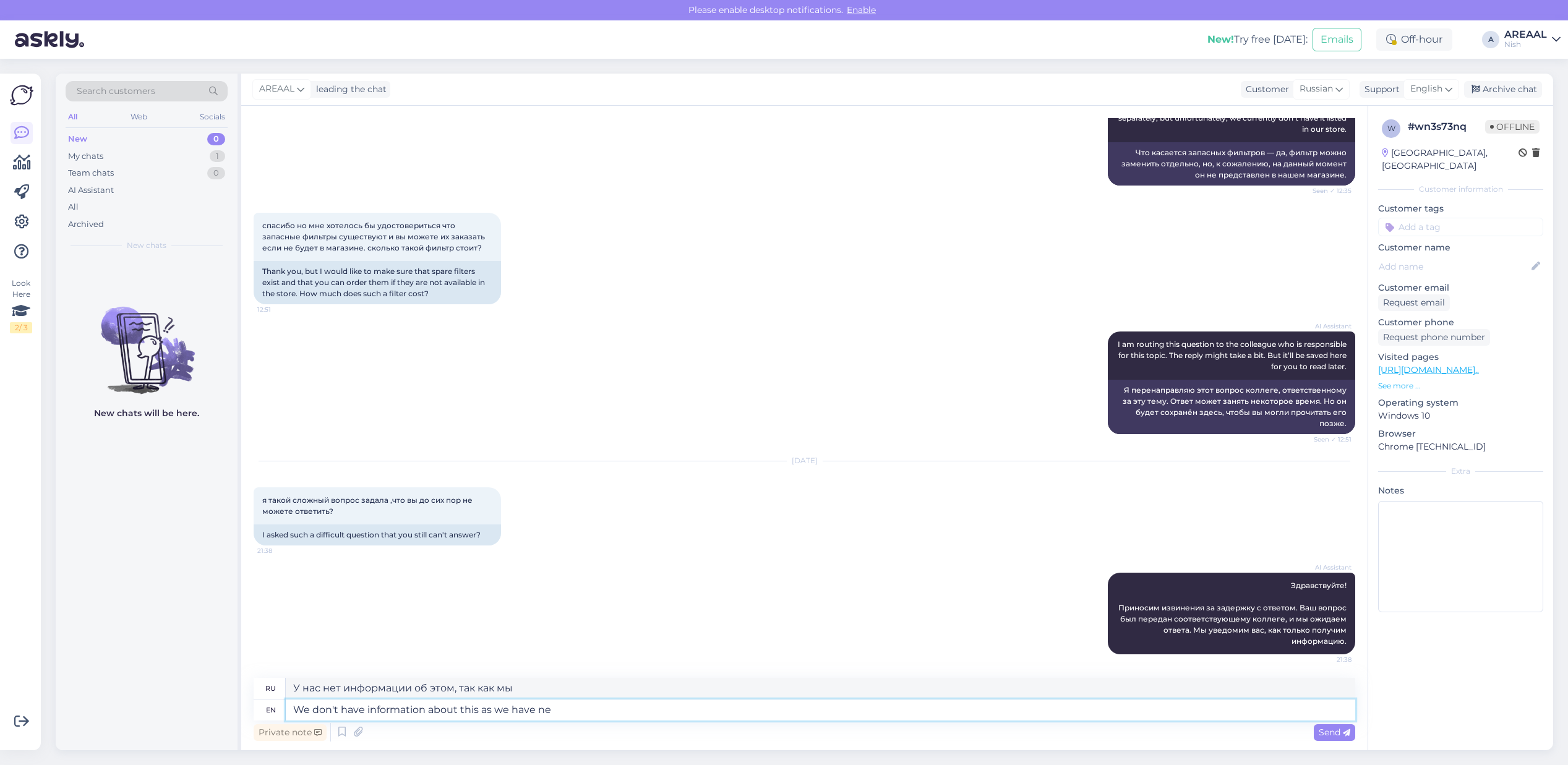
type textarea "У нас нет информации об этом, так как у нас есть"
type textarea "We don't have information about this as we have never sold"
type textarea "У нас нет информации об этом, поскольку мы никогда не"
type textarea "We don't have information about this as we have never sold fi"
type textarea "У нас нет информации об этом, так как мы никогда не продавали"
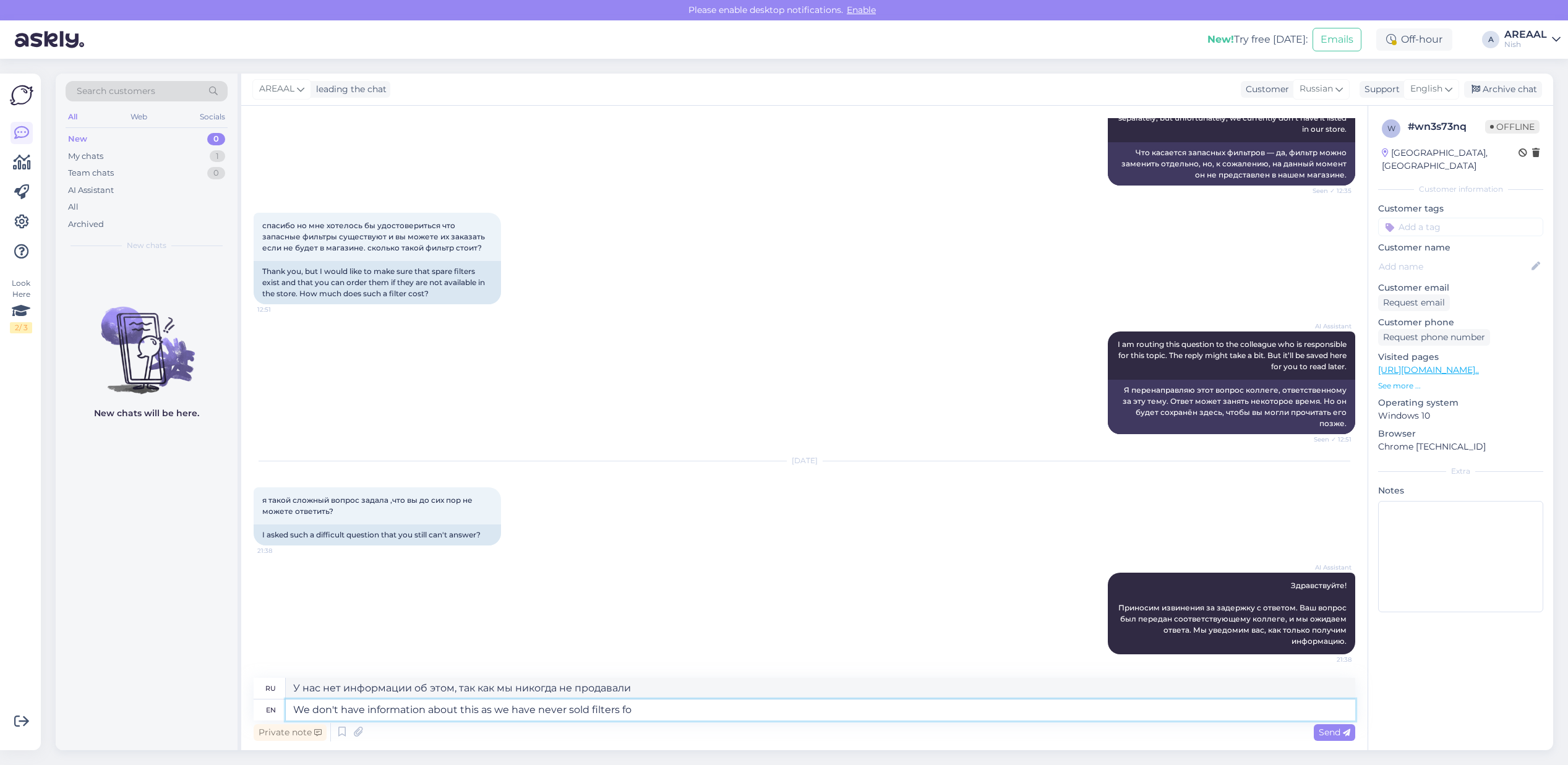
type textarea "We don't have information about this as we have never sold filters for"
type textarea "У нас нет информации об этом, так как мы никогда не продавали фильтры."
type textarea "We don't have information about this as we have never sold filters for"
type textarea "У нас нет информации об этом, так как мы никогда не продавали фильтры для"
type textarea "We don't have information about this as we have never sold filters for this pro"
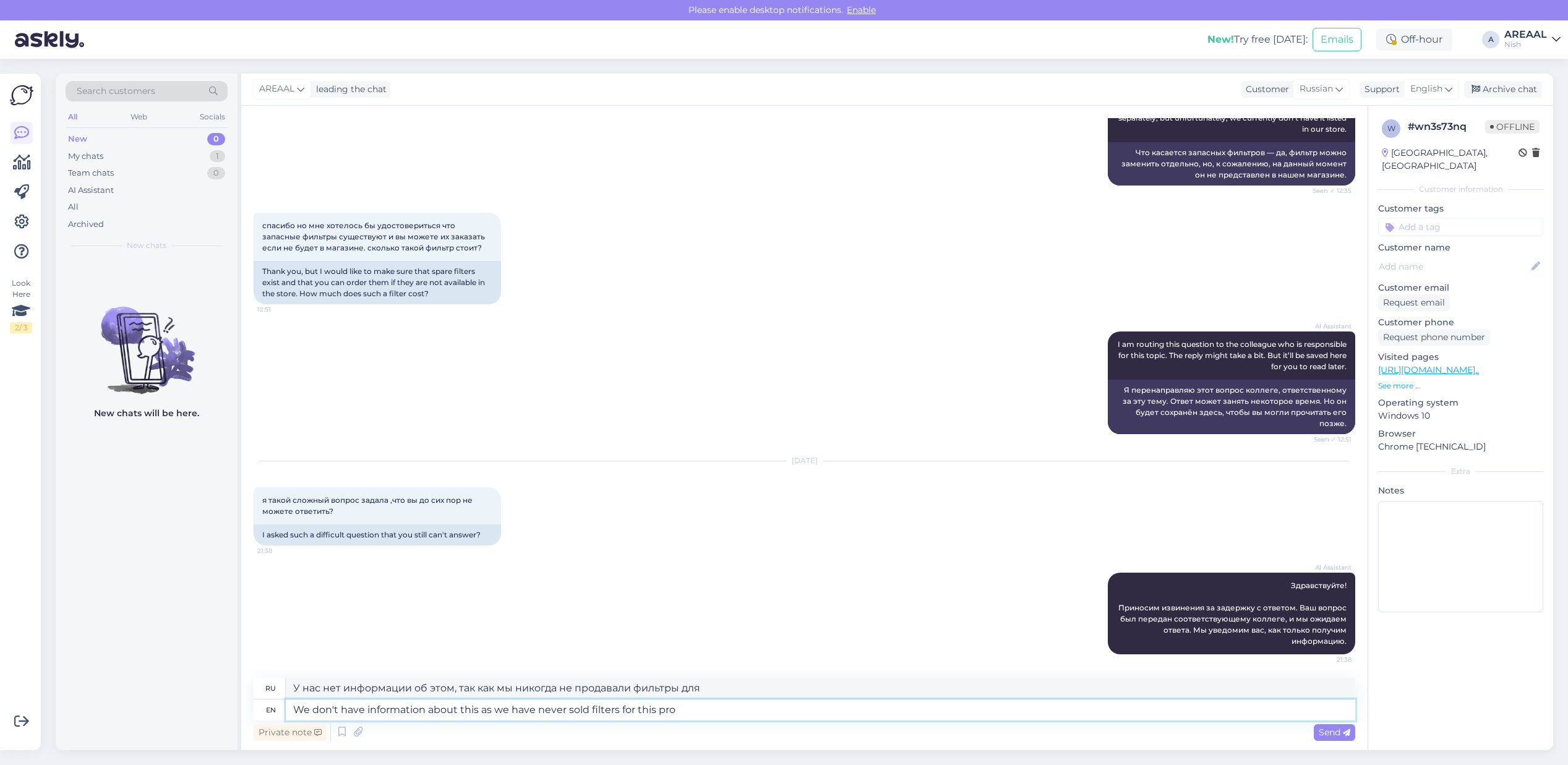
type textarea "У нас нет информации об этом, так как мы никогда не продавали фильтры для этого."
type textarea "We don't have information about this as we have never sold filters for this pro…"
type textarea "У нас нет информации об этом, так как мы никогда не продавали фильтры для этого…"
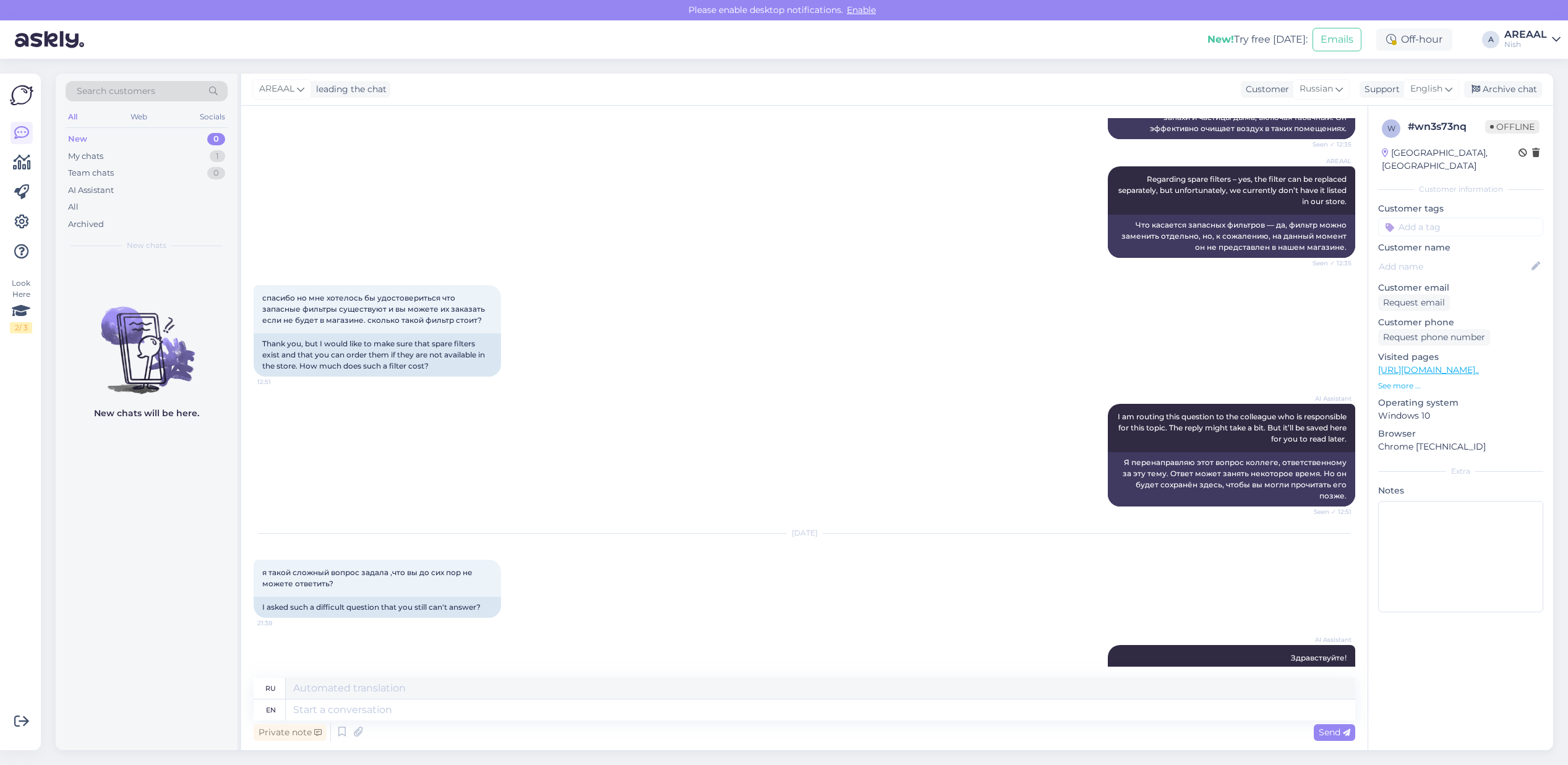
scroll to position [749, 0]
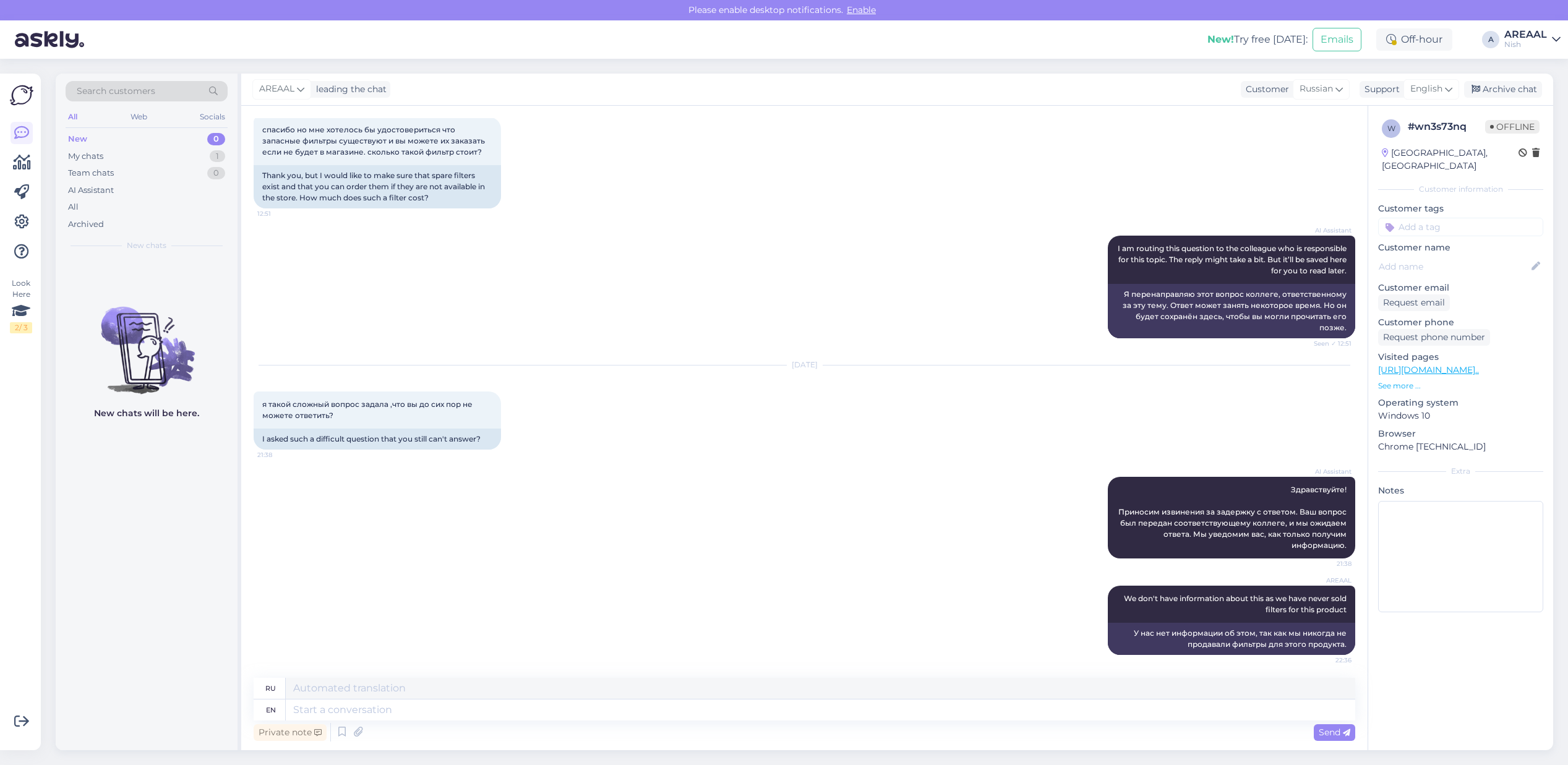
click at [566, 446] on div "Sep 17 2025 я такой сложный вопрос задала ,что вы до сих пор не можете ответить…" at bounding box center [805, 407] width 1102 height 111
click at [1445, 364] on link "https://ohuniisutid.ee/boneco-ap200/?_gl=1*c78iyx*_gcl_au*MTg3MTcwNzI5OS4xNzU3N…" at bounding box center [1428, 370] width 101 height 12
click at [412, 713] on textarea at bounding box center [820, 710] width 1069 height 21
type textarea "We d"
type textarea "Мы"
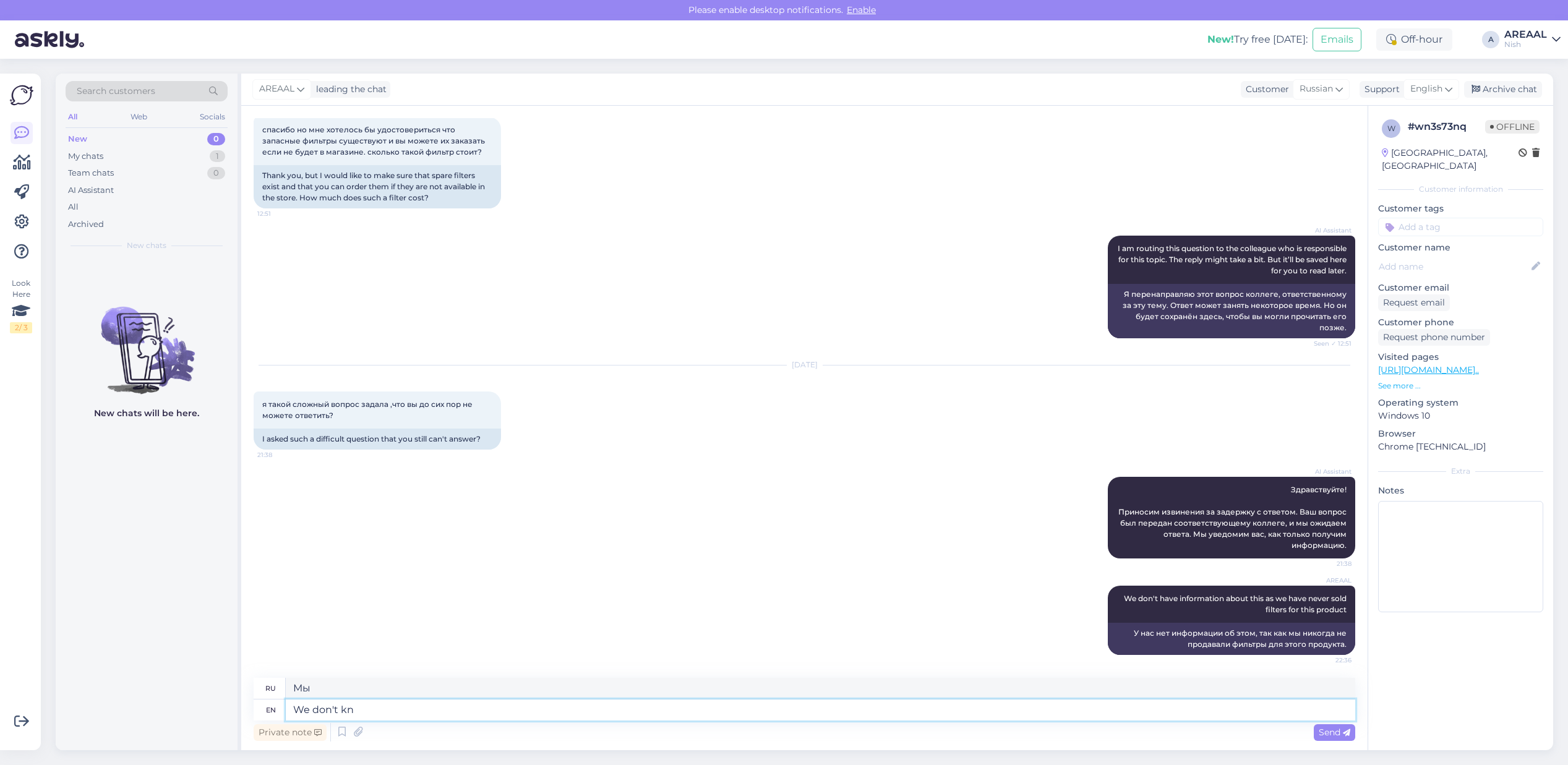
type textarea "We don't kno"
type textarea "Мы не"
type textarea "We don't know n"
type textarea "Мы не знаем."
type textarea "We don't know any shop"
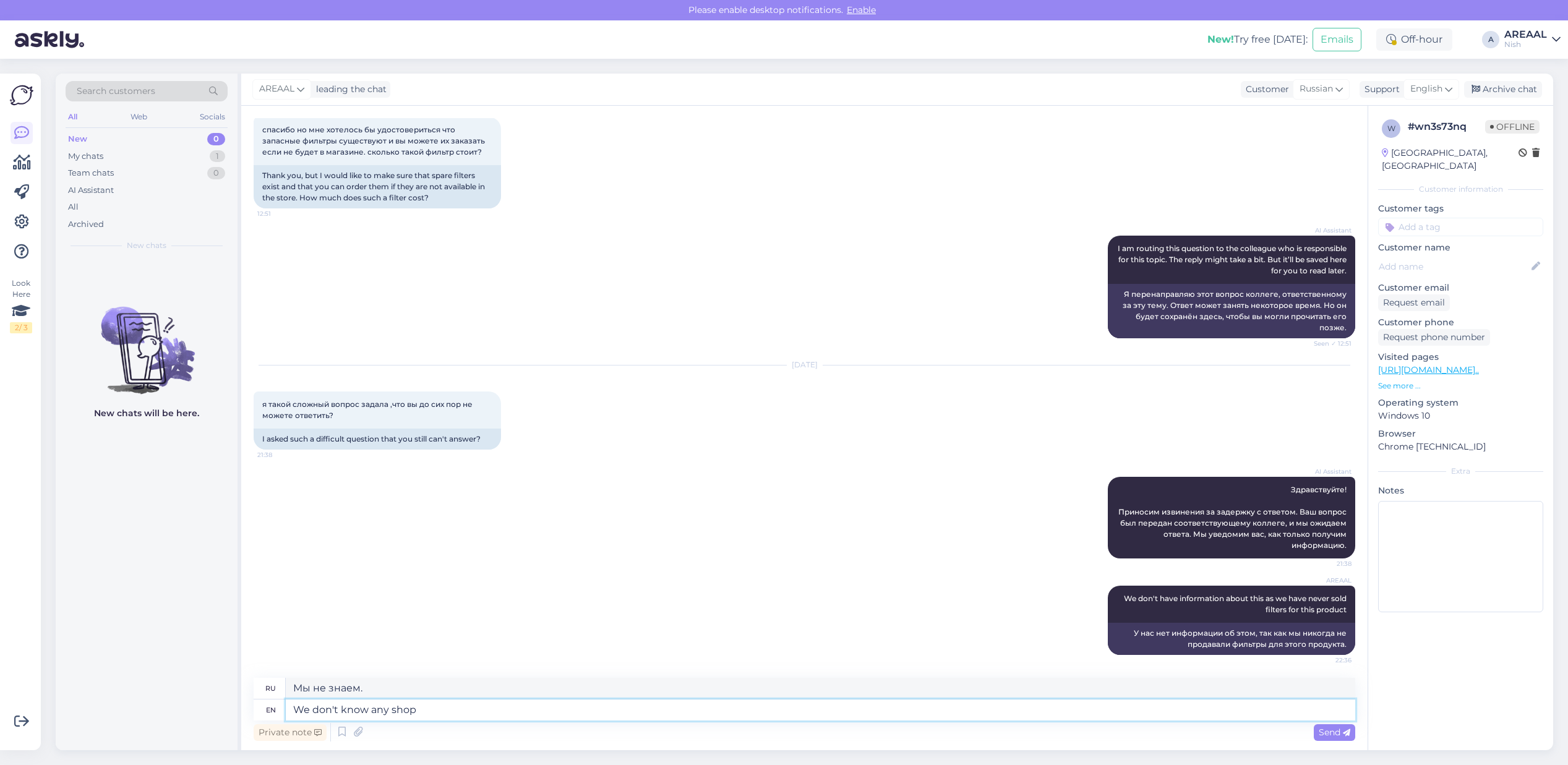
type textarea "Мы не знаем ни одного"
type textarea "We don't know any shop t"
type textarea "Мы не знаем ни одного магазина."
type textarea "We don't know any shop that sel"
type textarea "Мы не знаем ни одного магазина, который"
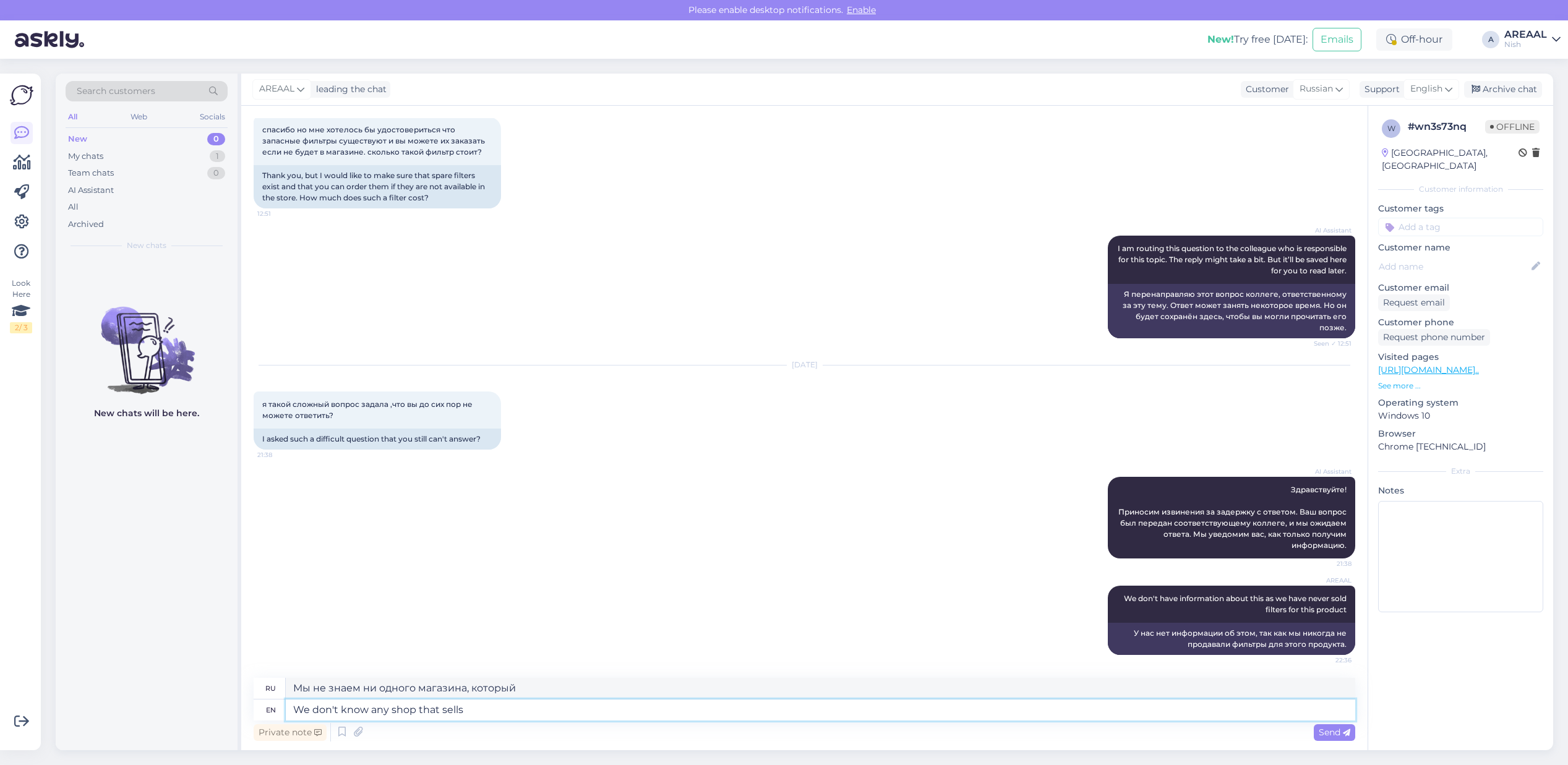
type textarea "We don't know any shop that sells t"
type textarea "Мы не знаем ни одного магазина, где продают"
type textarea "We don't know any shop that sells them eit"
type textarea "Мы не знаем ни одного магазина, где их продают."
type textarea "We don't know any shop that sells them either."
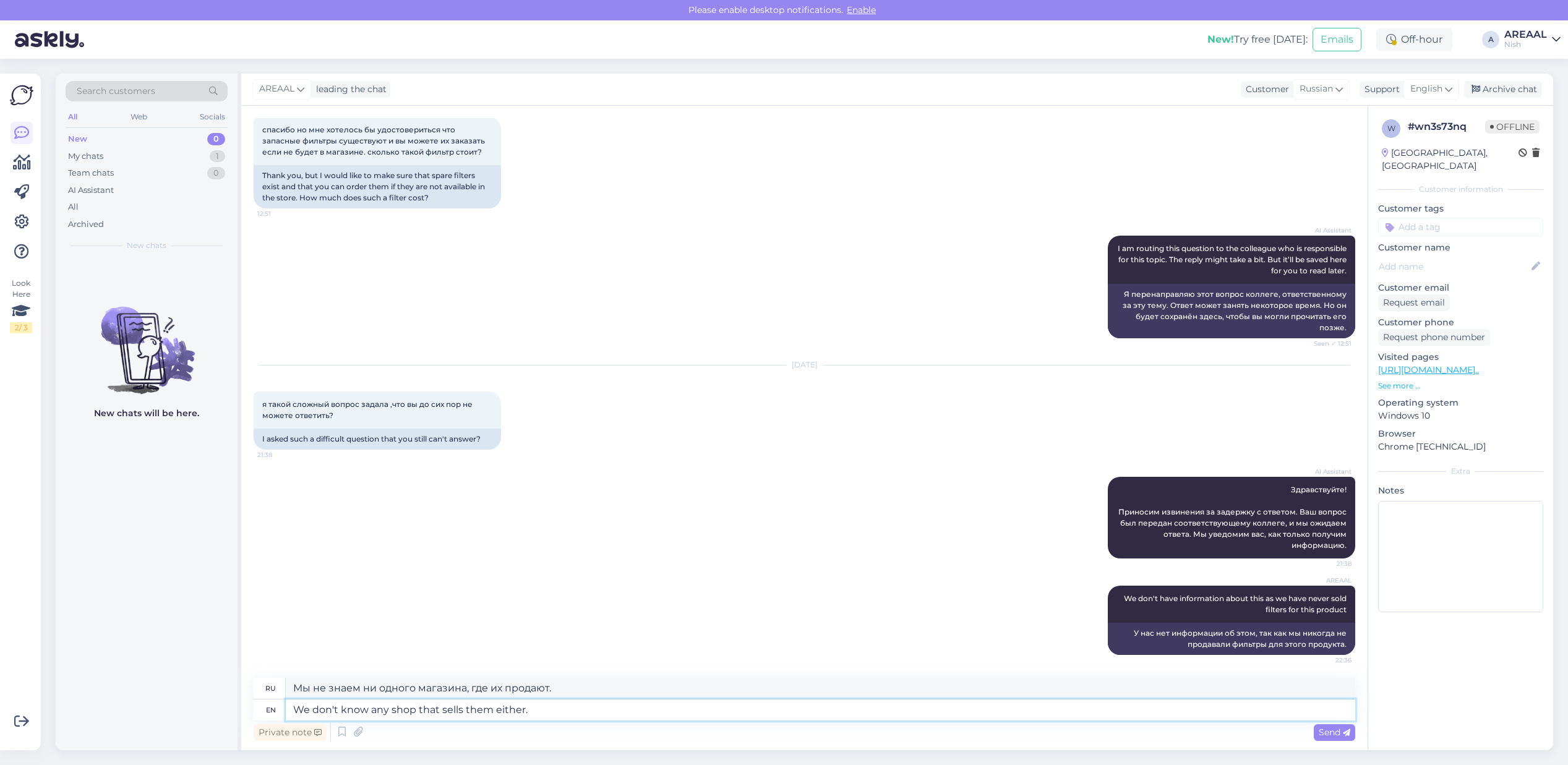
type textarea "Мы также не знаем ни одного магазина, где бы они продавались."
type textarea "We don't know any shop that sells them either. You"
type textarea "Мы не знаем ни одного магазина, где их продают. Вы"
type textarea "For more"
type textarea "Для"
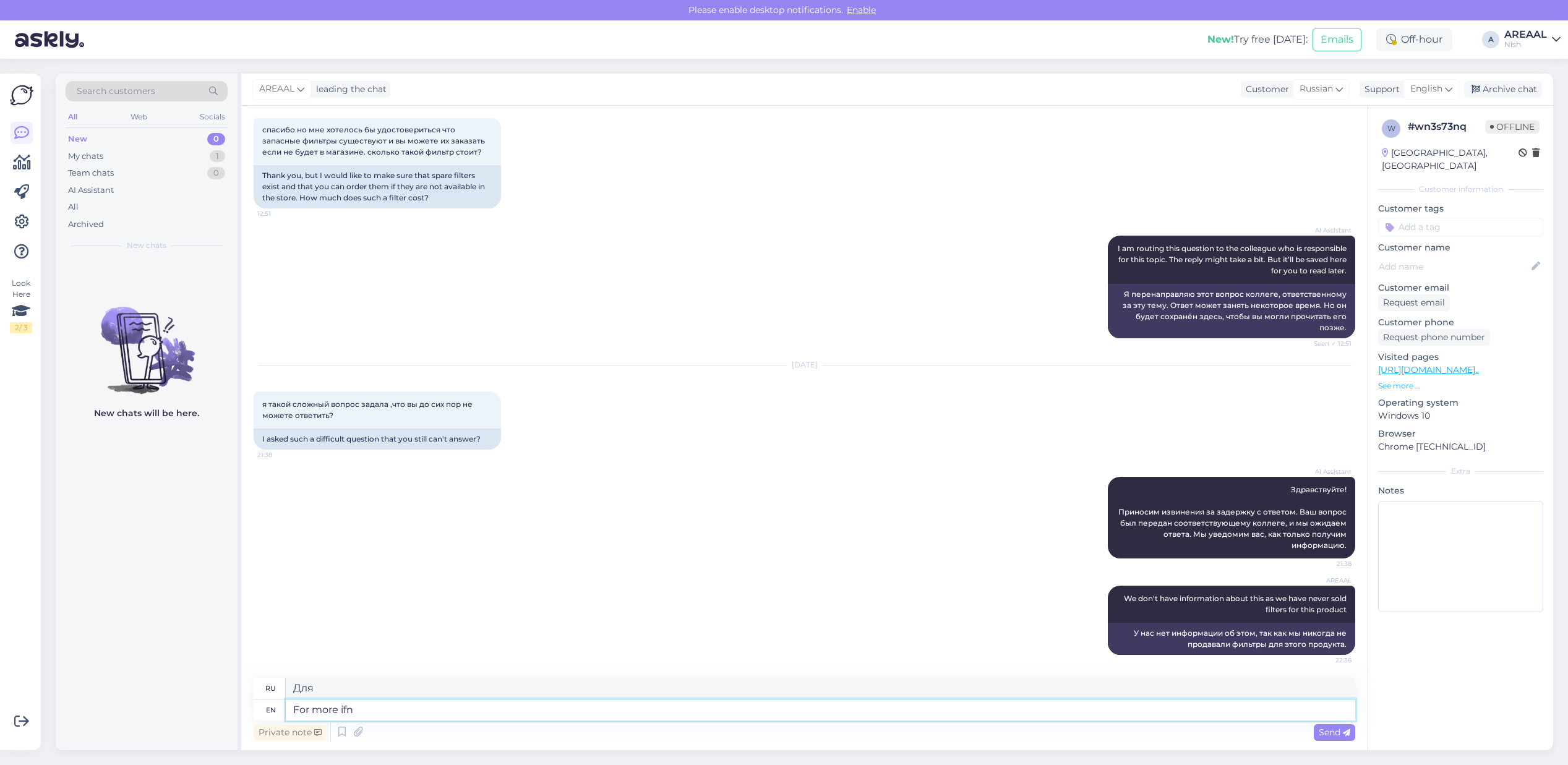
type textarea "For more ifno"
type textarea "Для получения дополнительной информации"
type textarea "For more information please co"
type textarea "Для получения более подробной информации, пожалуйста,"
type textarea "For more information please contact"
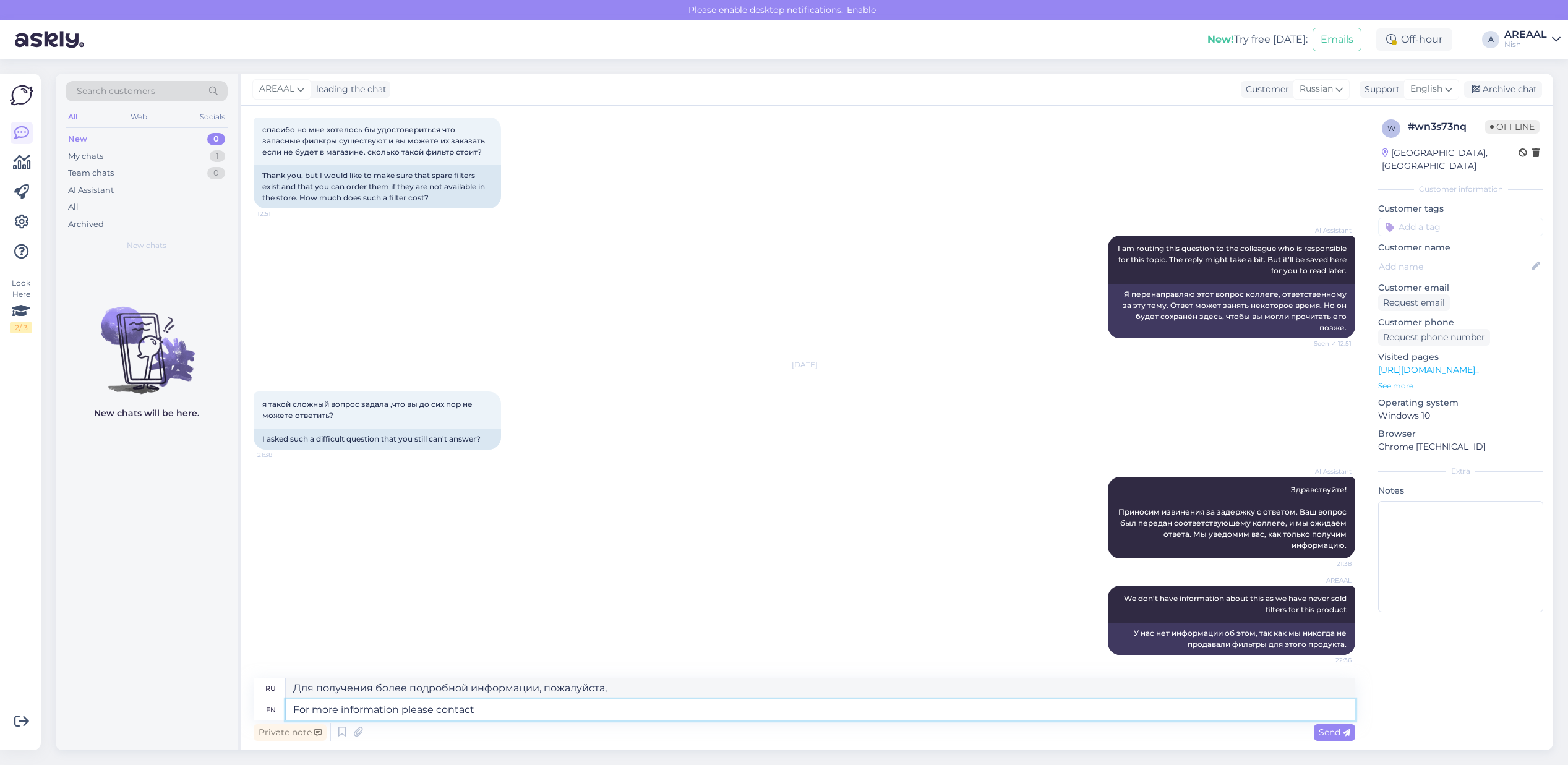
type textarea "Для получения более подробной информации свяжитесь с нами"
type textarea "For more information please contact Boneco."
type textarea "Для получения более подробной информации свяжитесь с Boneco."
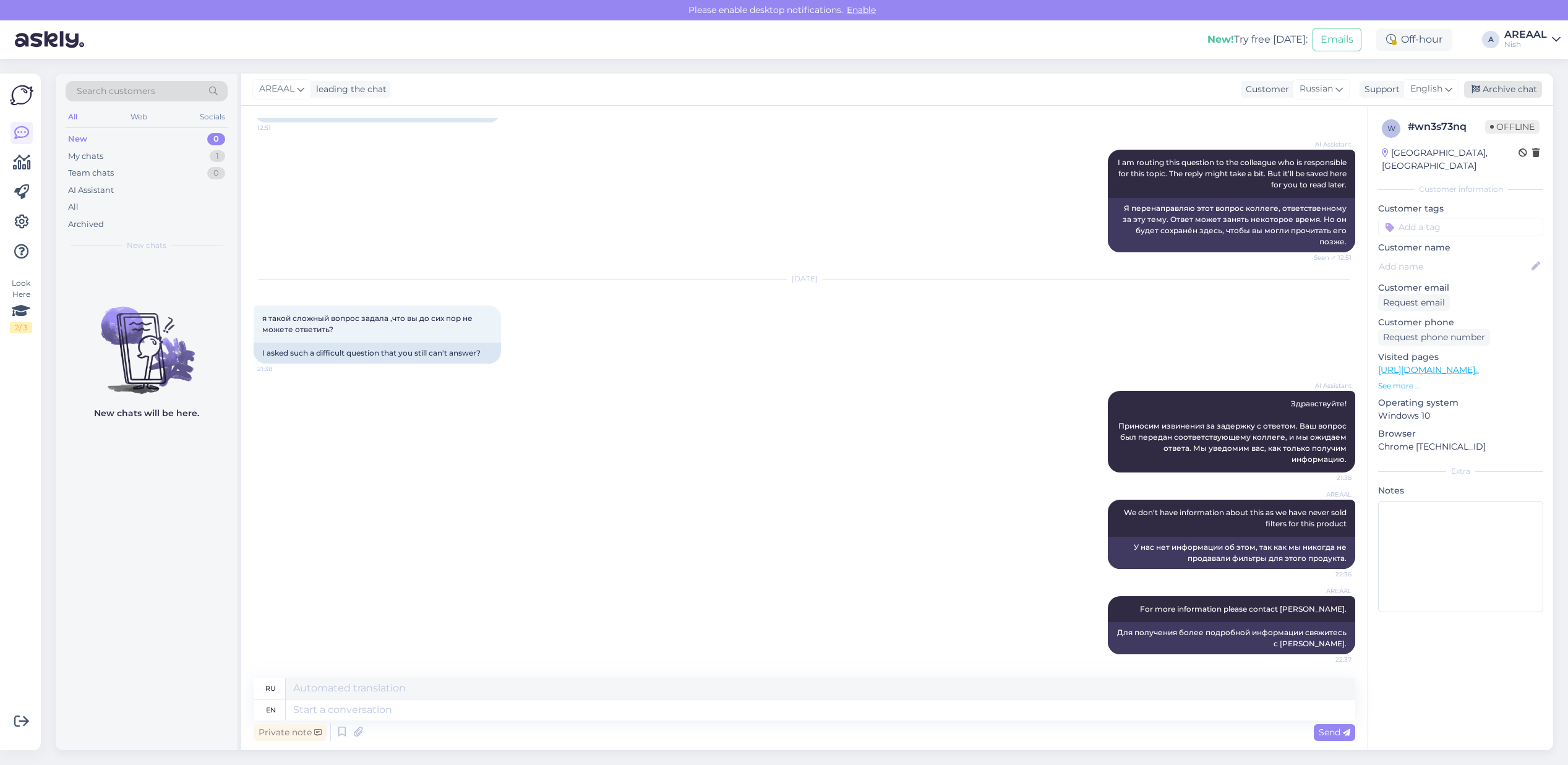
click at [1495, 96] on div "Archive chat" at bounding box center [1503, 90] width 78 height 16
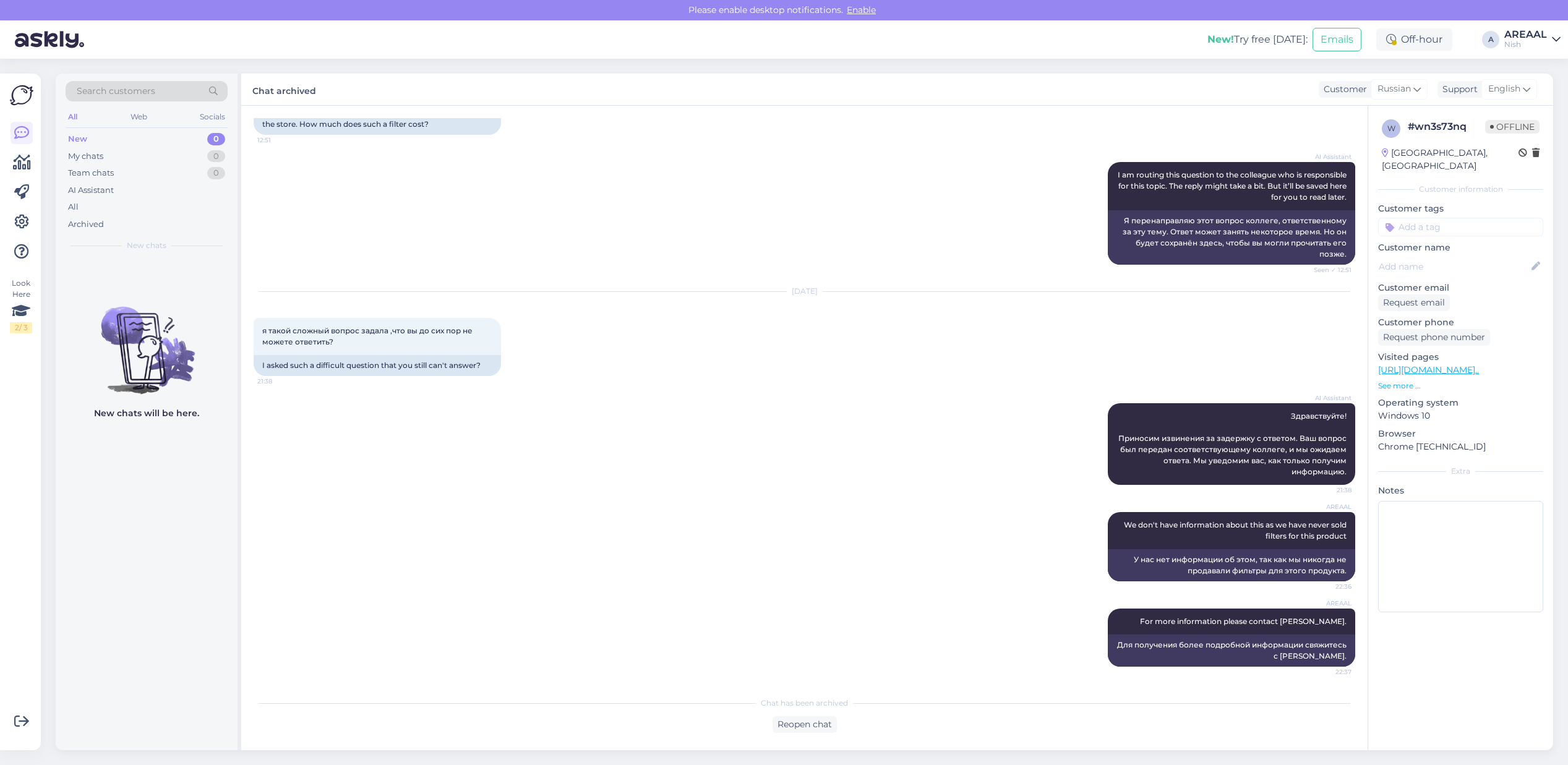
click at [1547, 35] on link "AREAAL Nish" at bounding box center [1533, 39] width 56 height 20
click at [1544, 63] on button "Open" at bounding box center [1533, 68] width 35 height 19
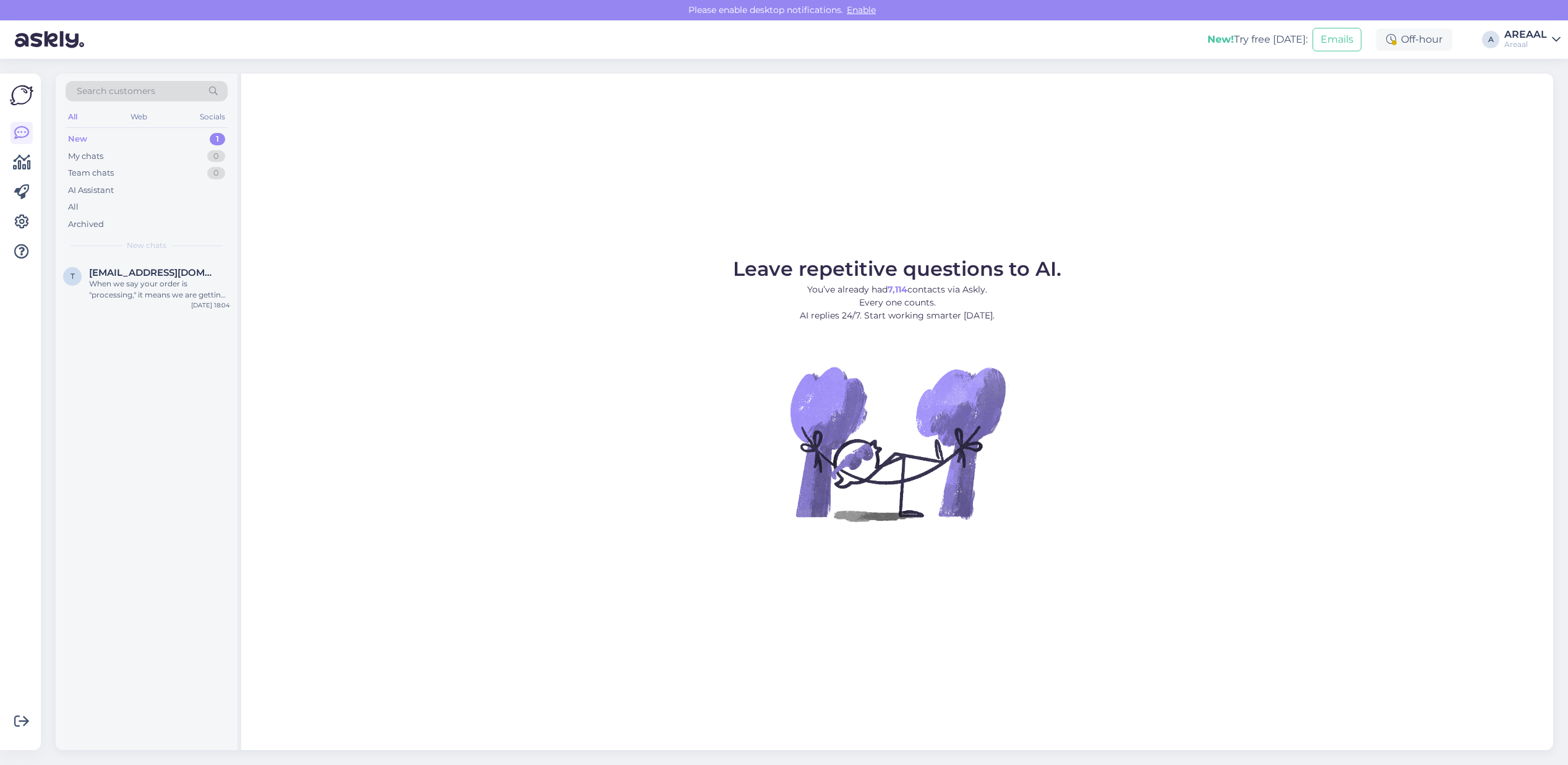
click at [434, 314] on figure "Leave repetitive questions to AI. You’ve already had 7,114 contacts via Askly. …" at bounding box center [897, 407] width 1289 height 296
click at [85, 204] on div "All" at bounding box center [146, 207] width 162 height 17
click at [1035, 321] on p "You’ve already had 7,114 contacts via Askly. Every one counts. AI replies 24/7.…" at bounding box center [897, 302] width 329 height 39
click at [900, 221] on div "Leave repetitive questions to AI. You’ve already had 7,114 contacts via Askly. …" at bounding box center [897, 412] width 1312 height 675
click at [159, 207] on div "All" at bounding box center [146, 207] width 162 height 17
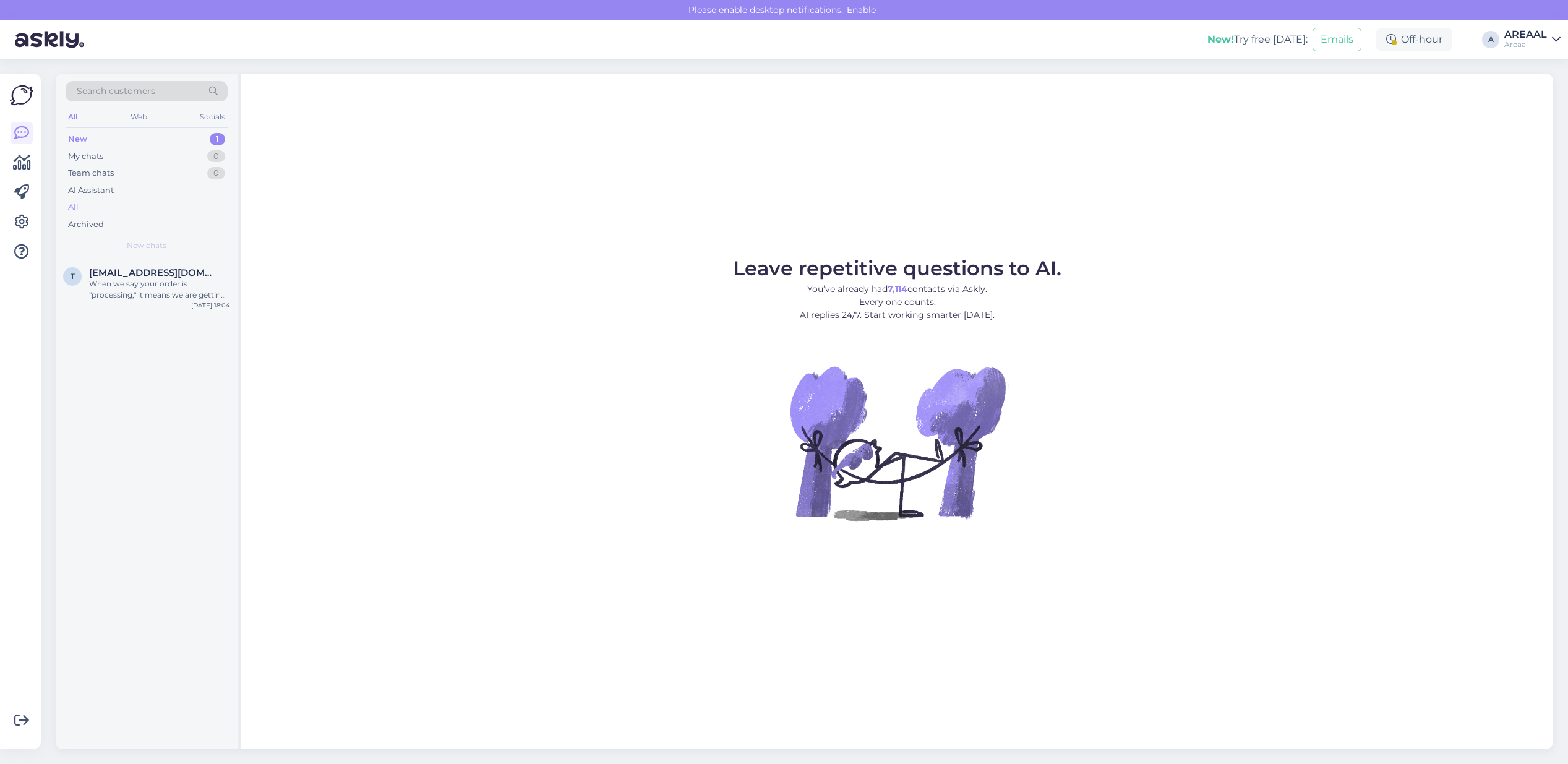
click at [116, 216] on div "Archived" at bounding box center [146, 224] width 162 height 17
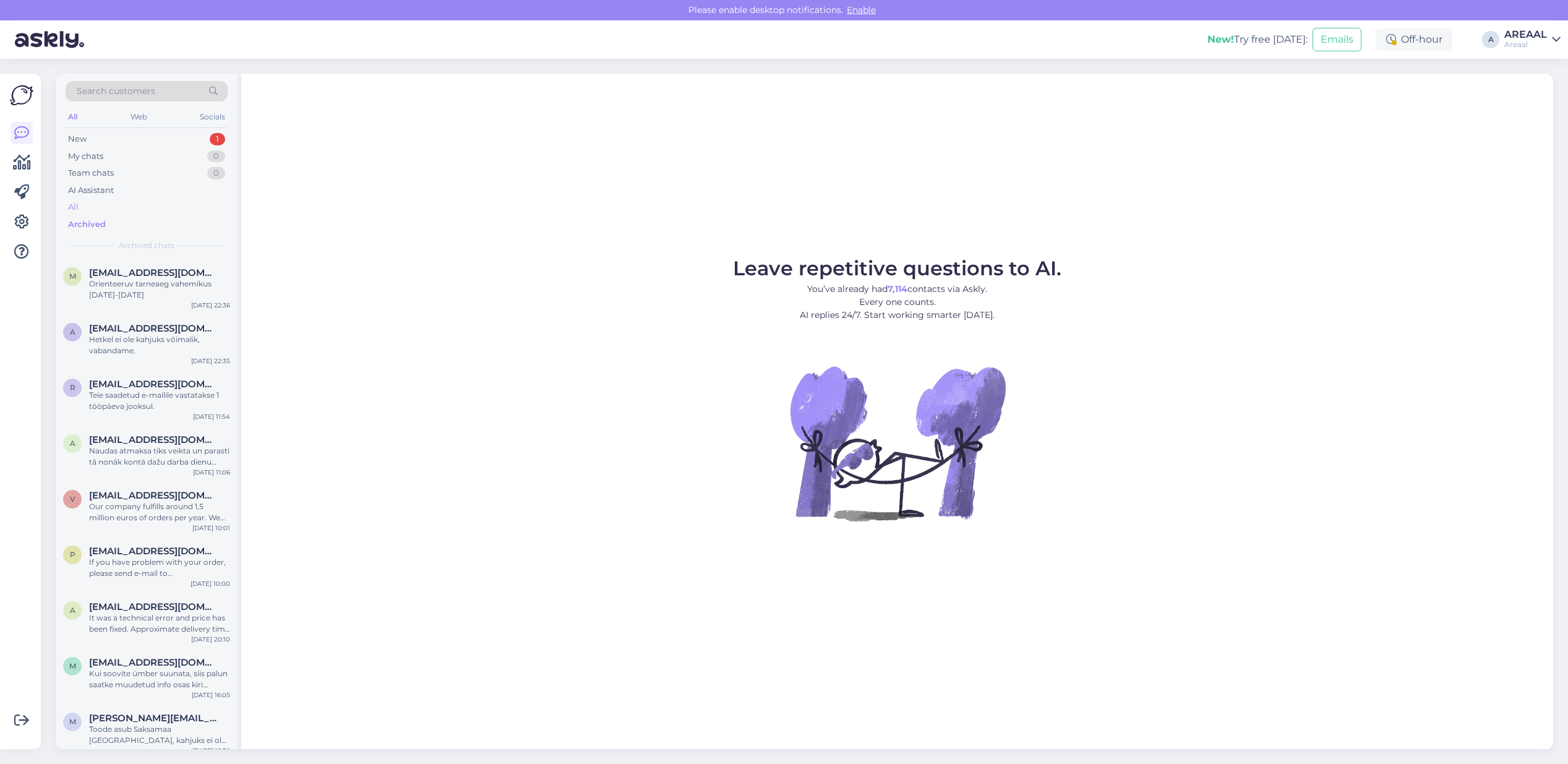
click at [118, 202] on div "All" at bounding box center [146, 207] width 162 height 17
click at [144, 331] on span "aulikilk@gmail.com" at bounding box center [153, 329] width 129 height 12
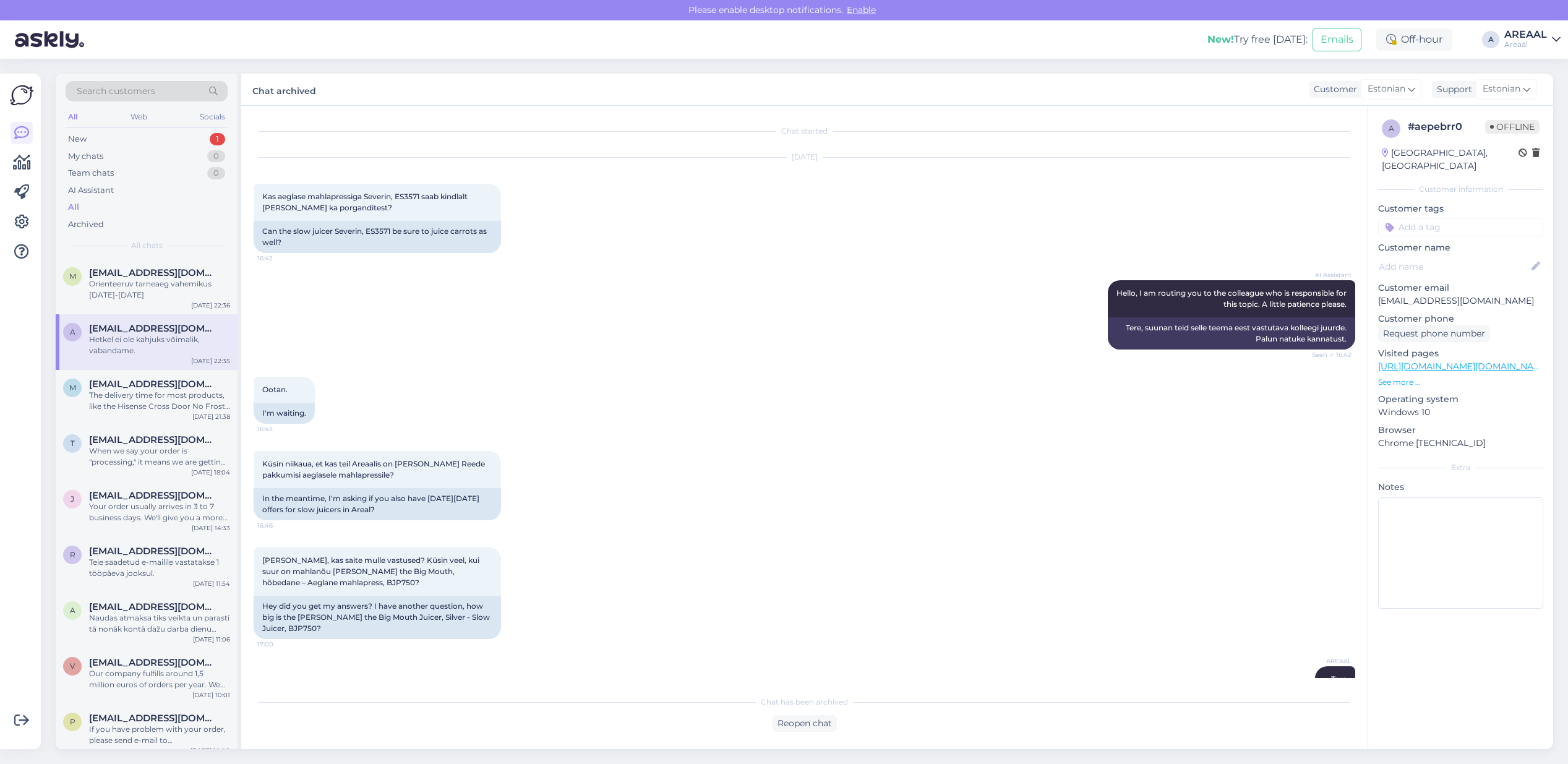
scroll to position [988, 0]
